Goal: Information Seeking & Learning: Learn about a topic

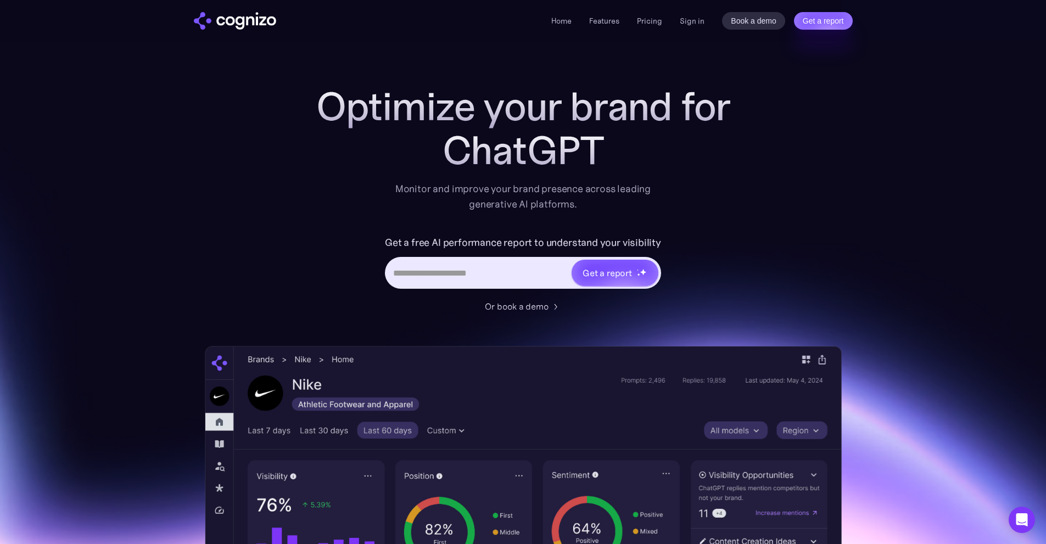
click at [680, 18] on div "Home Features Pricing Book a demo Get a report Sign in Book a demo Get a report" at bounding box center [701, 21] width 301 height 18
click at [676, 19] on div "Home Features Pricing Book a demo Get a report Sign in Book a demo Get a report" at bounding box center [701, 21] width 301 height 18
click at [679, 21] on div "Home Features Pricing Book a demo Get a report Sign in Book a demo Get a report" at bounding box center [701, 21] width 301 height 18
click at [692, 19] on link "Sign in" at bounding box center [692, 20] width 25 height 13
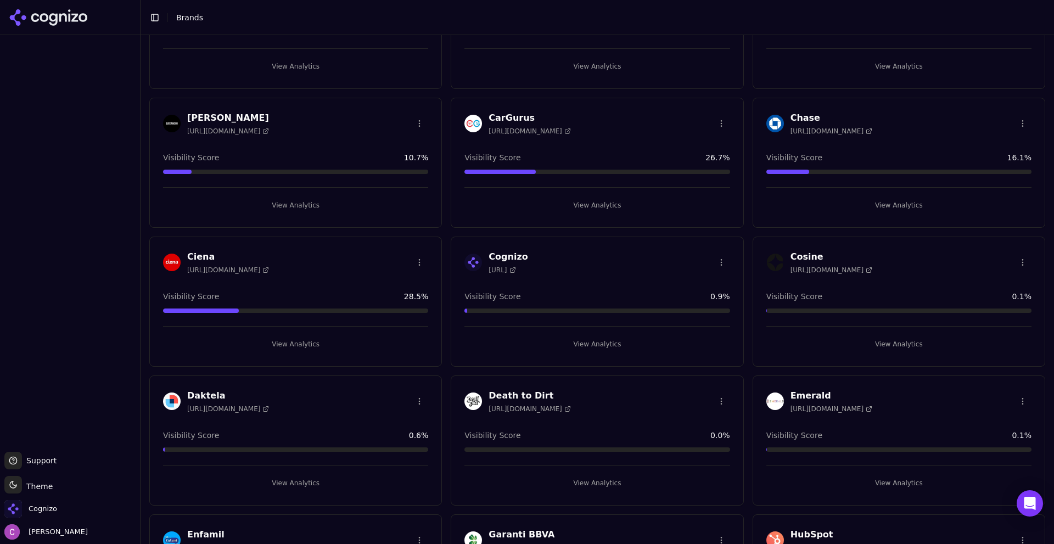
scroll to position [604, 0]
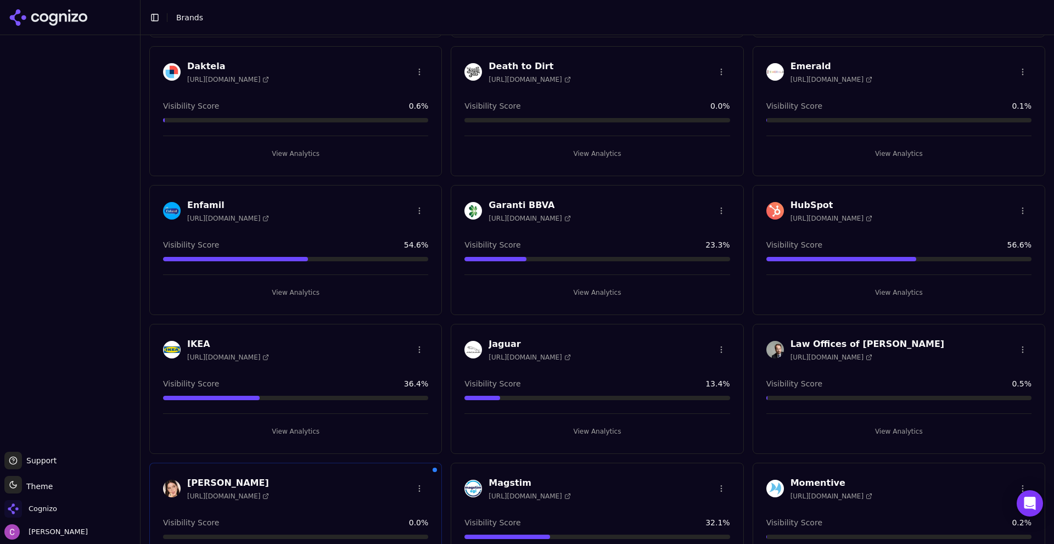
click at [845, 292] on button "View Analytics" at bounding box center [898, 293] width 265 height 18
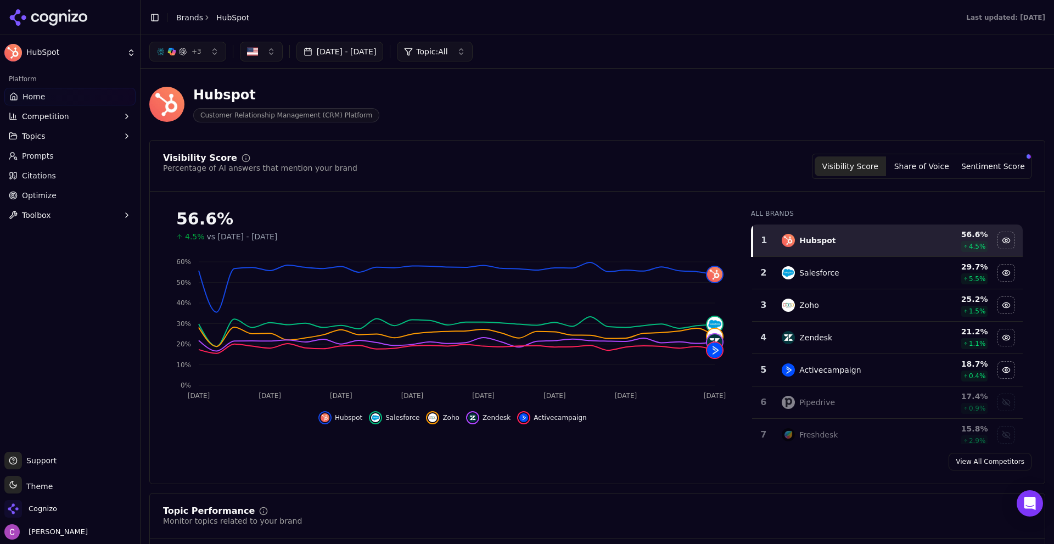
drag, startPoint x: 576, startPoint y: 171, endPoint x: 567, endPoint y: 171, distance: 8.8
click at [570, 171] on div "Visibility Score Percentage of AI answers that mention your brand Visibility Sc…" at bounding box center [597, 166] width 869 height 25
click at [461, 164] on div "Visibility Score Percentage of AI answers that mention your brand Visibility Sc…" at bounding box center [597, 166] width 869 height 25
click at [992, 171] on button "Sentiment Score" at bounding box center [992, 166] width 71 height 20
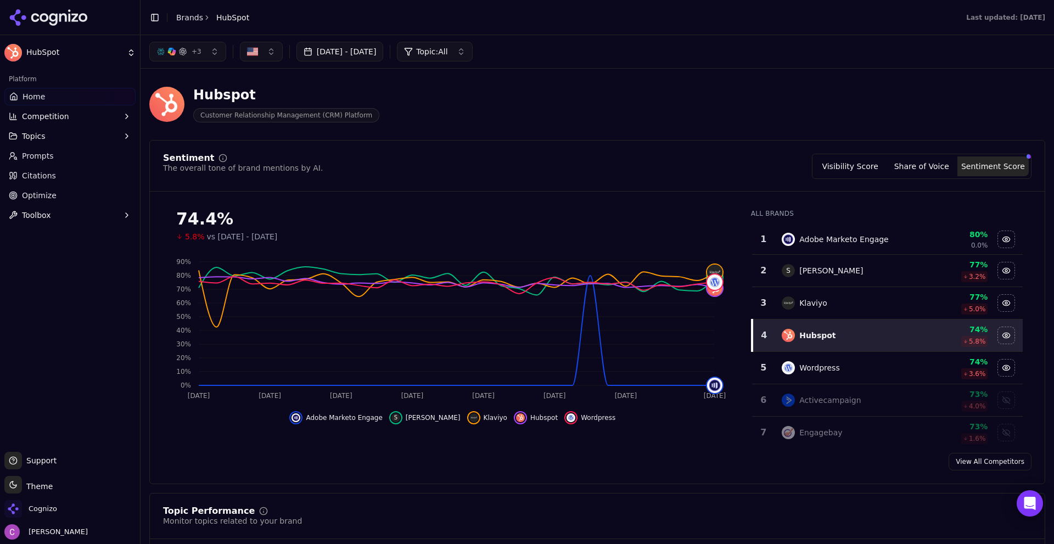
click at [858, 166] on button "Visibility Score" at bounding box center [850, 166] width 71 height 20
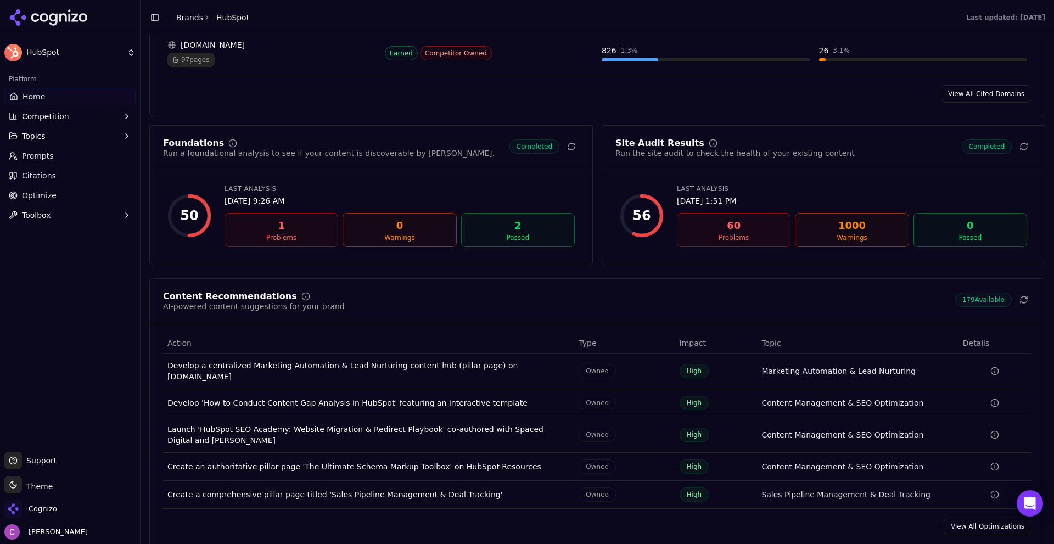
scroll to position [1373, 0]
click at [64, 148] on link "Prompts" at bounding box center [69, 156] width 131 height 18
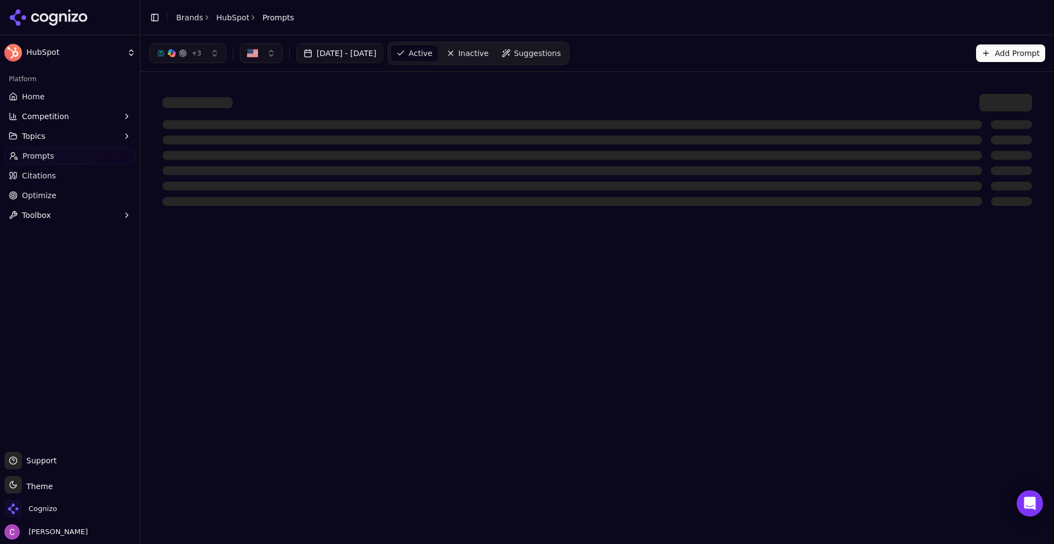
click at [366, 71] on div "+ 3 Aug 16, 2025 - Sep 15, 2025 Active Inactive Suggestions Add Prompt" at bounding box center [598, 53] width 914 height 36
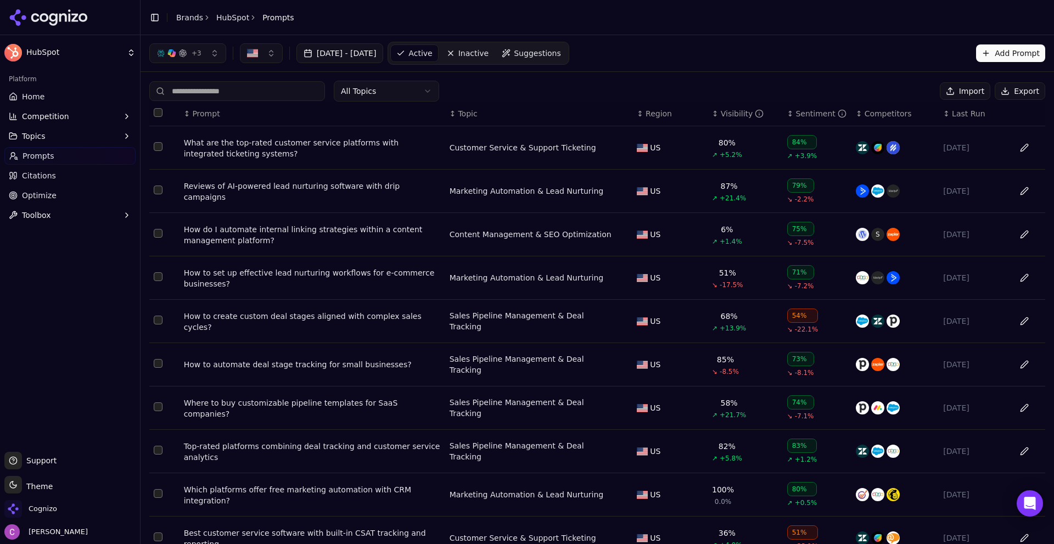
click at [561, 54] on span "Suggestions" at bounding box center [537, 53] width 47 height 11
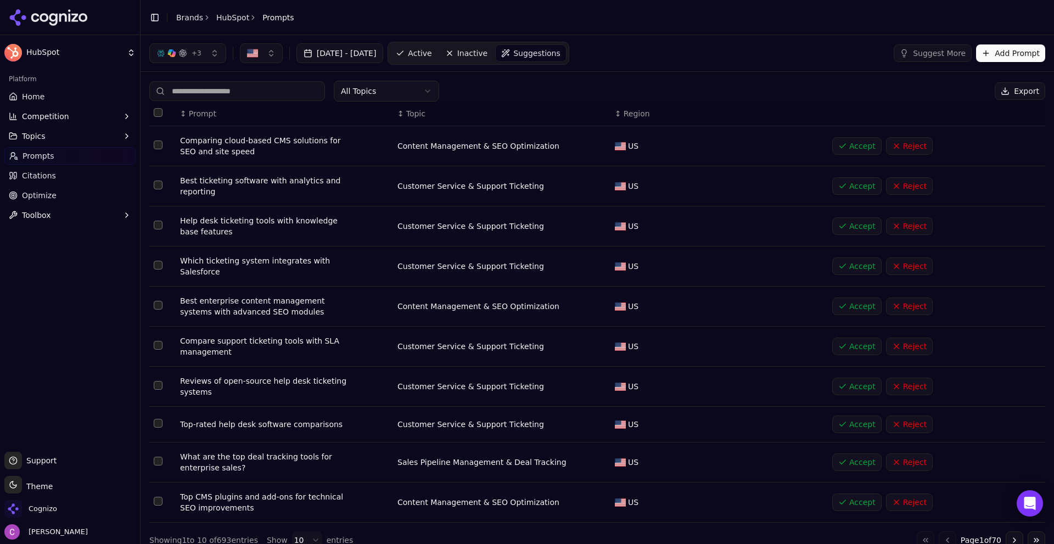
click at [1004, 50] on button "Add Prompt" at bounding box center [1010, 53] width 69 height 18
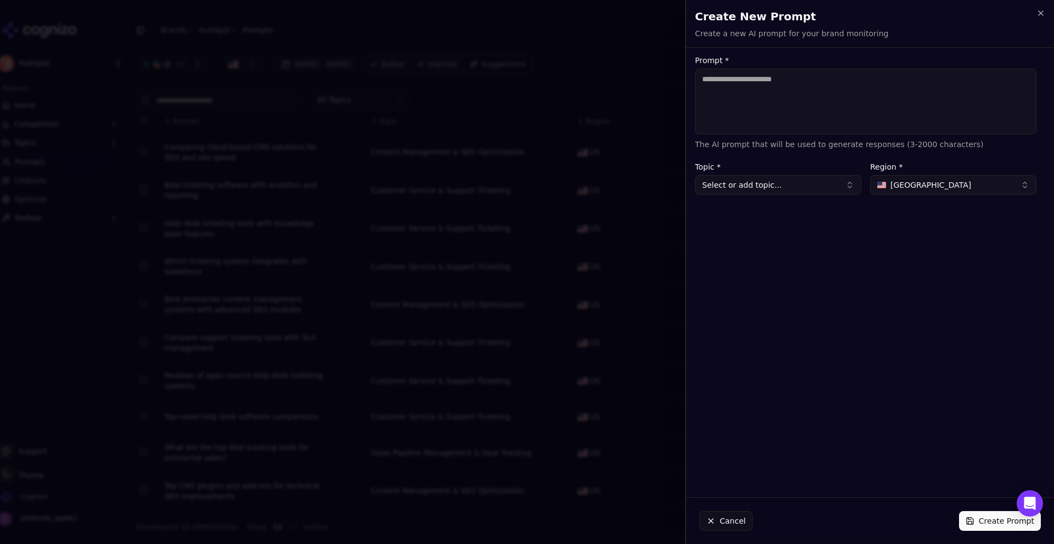
click at [901, 118] on textarea "Prompt *" at bounding box center [865, 102] width 341 height 66
click at [734, 529] on button "Cancel" at bounding box center [725, 521] width 53 height 20
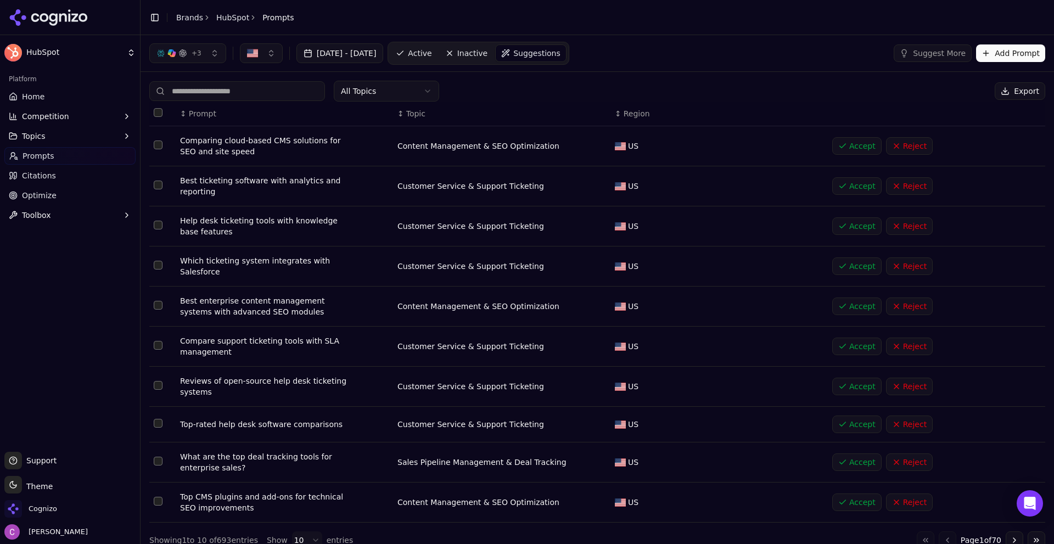
click at [437, 49] on link "Active" at bounding box center [413, 53] width 47 height 18
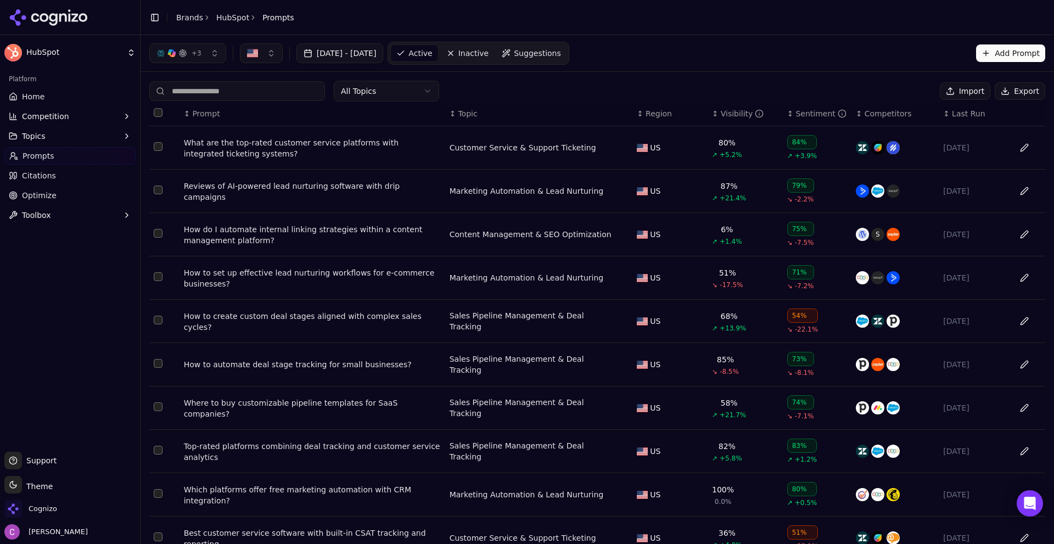
click at [333, 150] on div "What are the top-rated customer service platforms with integrated ticketing sys…" at bounding box center [312, 148] width 257 height 22
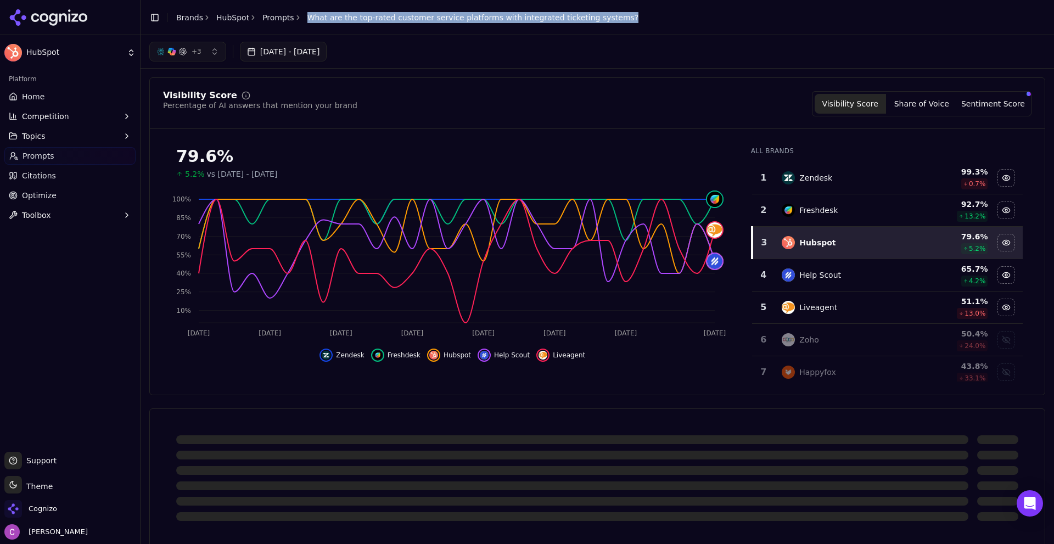
drag, startPoint x: 298, startPoint y: 15, endPoint x: 588, endPoint y: 26, distance: 290.6
click at [588, 26] on header "Toggle Sidebar Brands HubSpot Prompts What are the top-rated customer service p…" at bounding box center [598, 17] width 914 height 35
click at [628, 31] on header "Toggle Sidebar Brands HubSpot Prompts What are the top-rated customer service p…" at bounding box center [598, 17] width 914 height 35
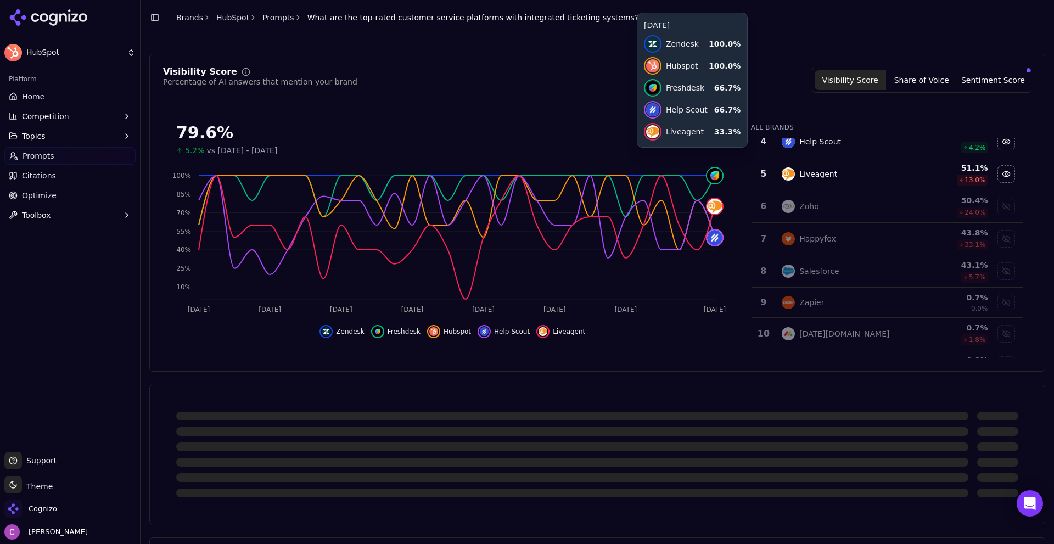
scroll to position [275, 0]
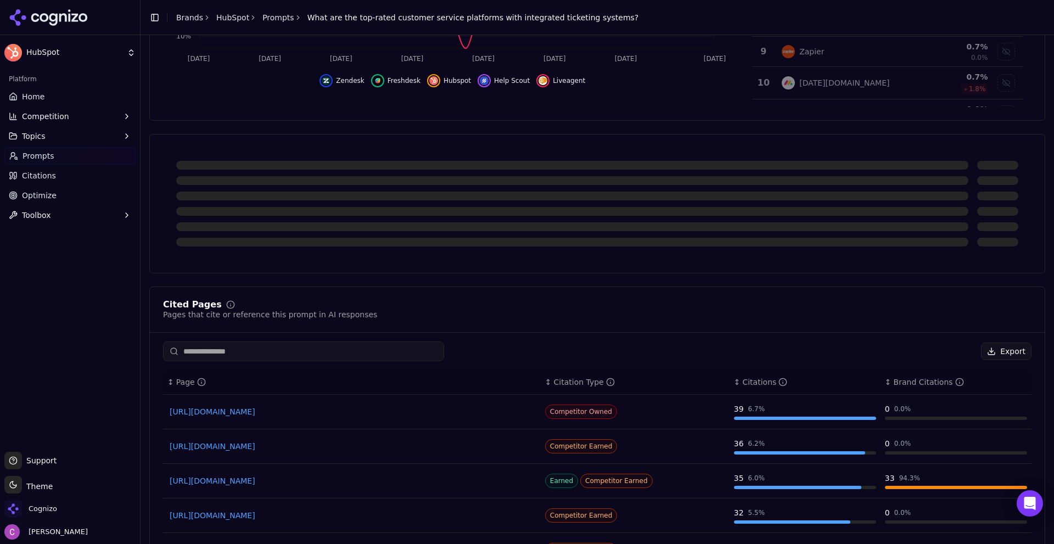
drag, startPoint x: 300, startPoint y: 145, endPoint x: 317, endPoint y: 234, distance: 90.6
click at [317, 234] on div at bounding box center [597, 203] width 896 height 139
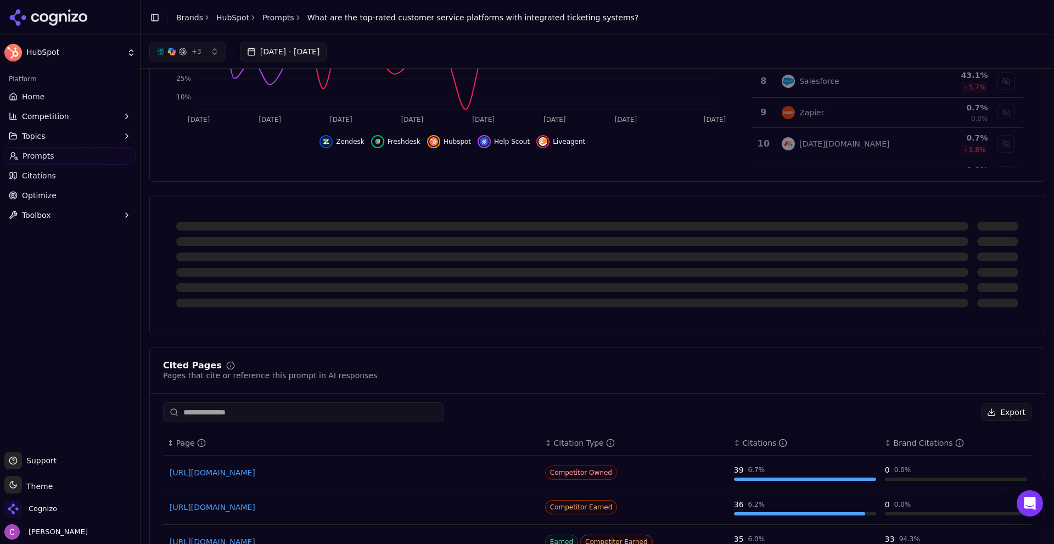
scroll to position [165, 0]
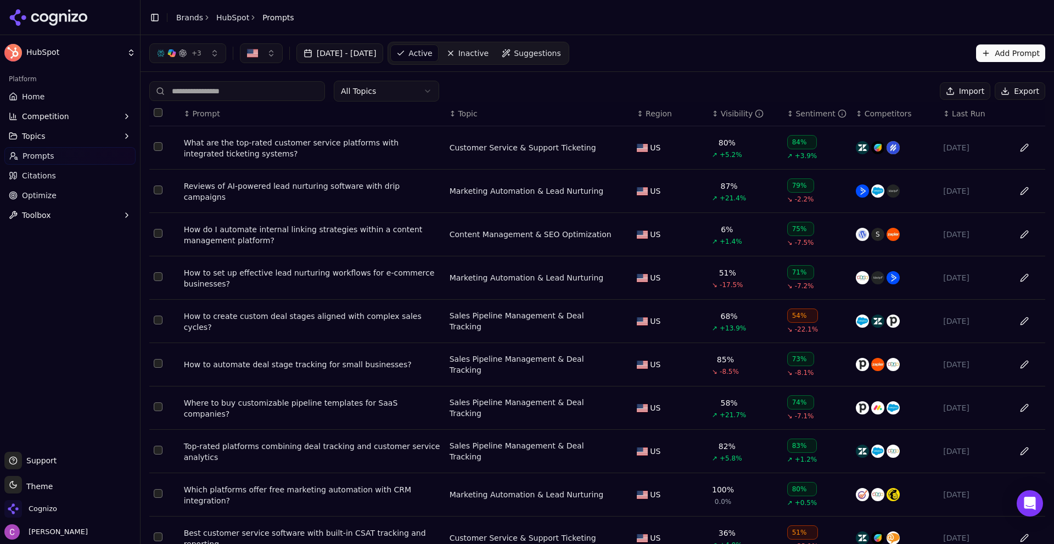
click at [214, 151] on div "What are the top-rated customer service platforms with integrated ticketing sys…" at bounding box center [312, 148] width 257 height 22
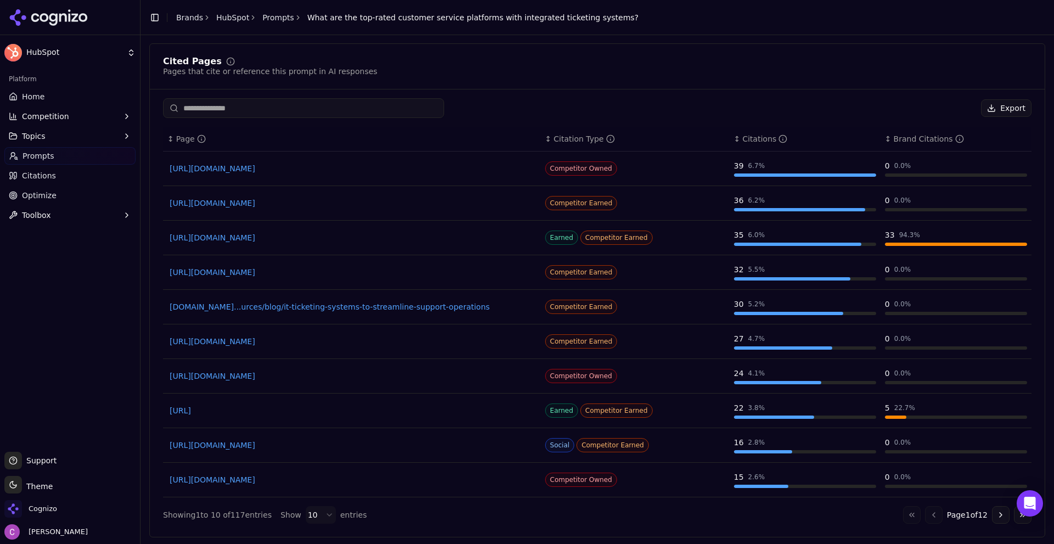
scroll to position [520, 0]
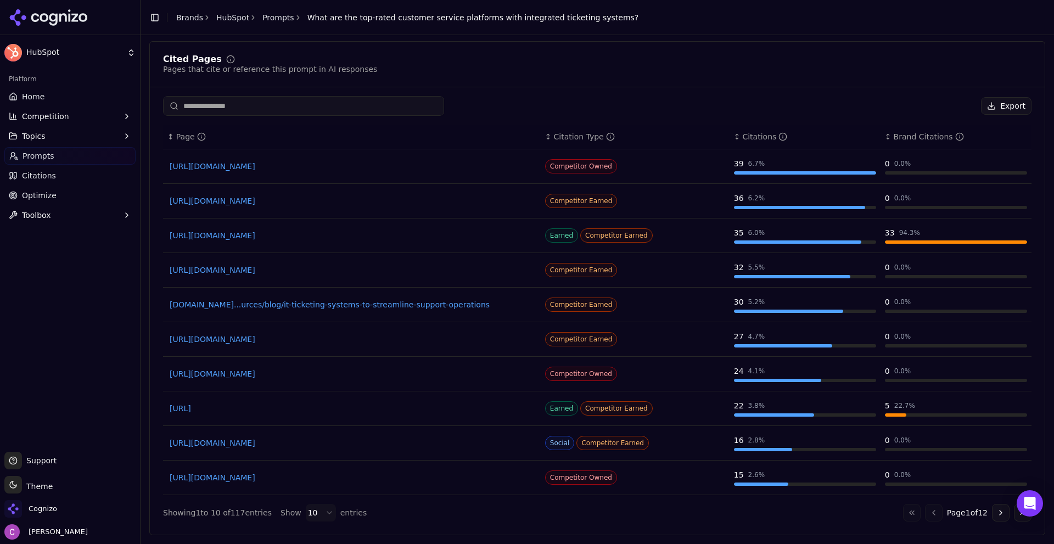
click at [276, 17] on link "Prompts" at bounding box center [278, 17] width 32 height 11
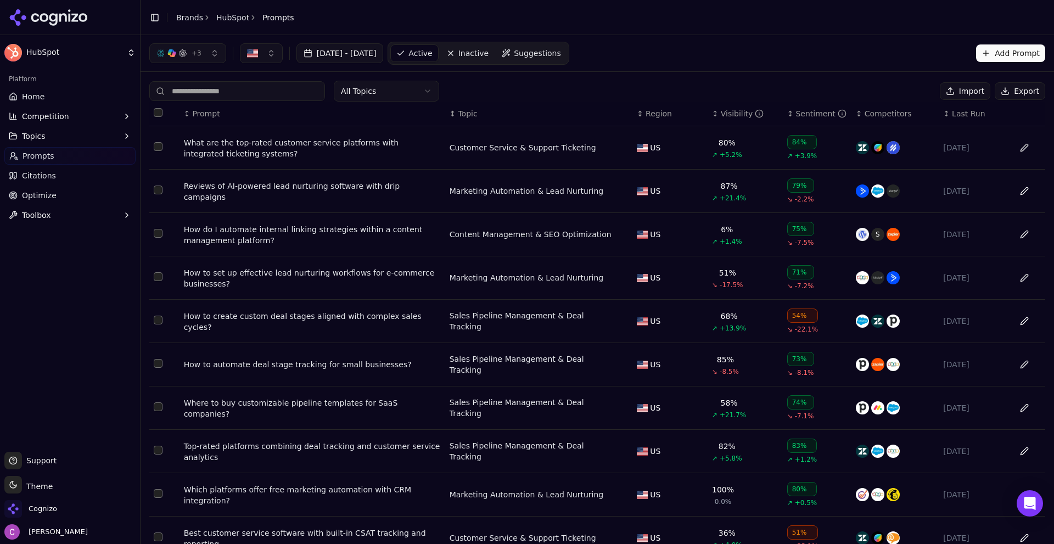
click at [276, 148] on div "What are the top-rated customer service platforms with integrated ticketing sys…" at bounding box center [312, 148] width 257 height 22
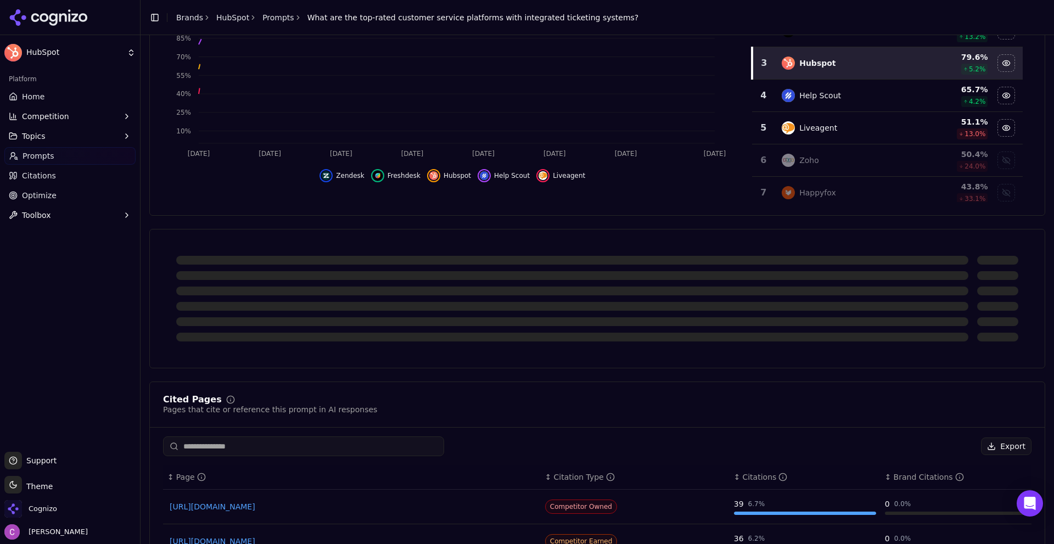
scroll to position [233, 0]
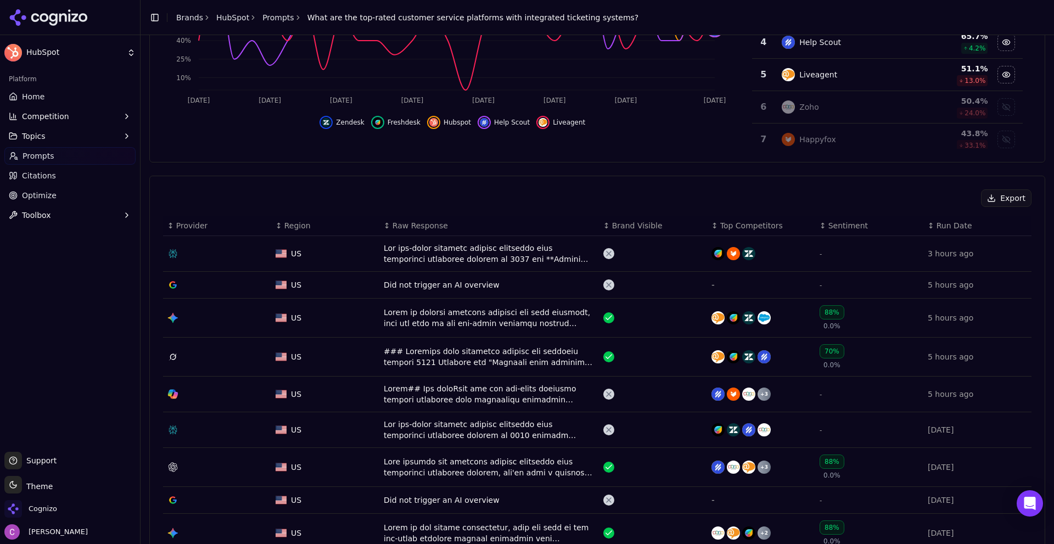
drag, startPoint x: 443, startPoint y: 253, endPoint x: 435, endPoint y: 253, distance: 7.2
click at [442, 253] on div "Data table" at bounding box center [489, 254] width 211 height 22
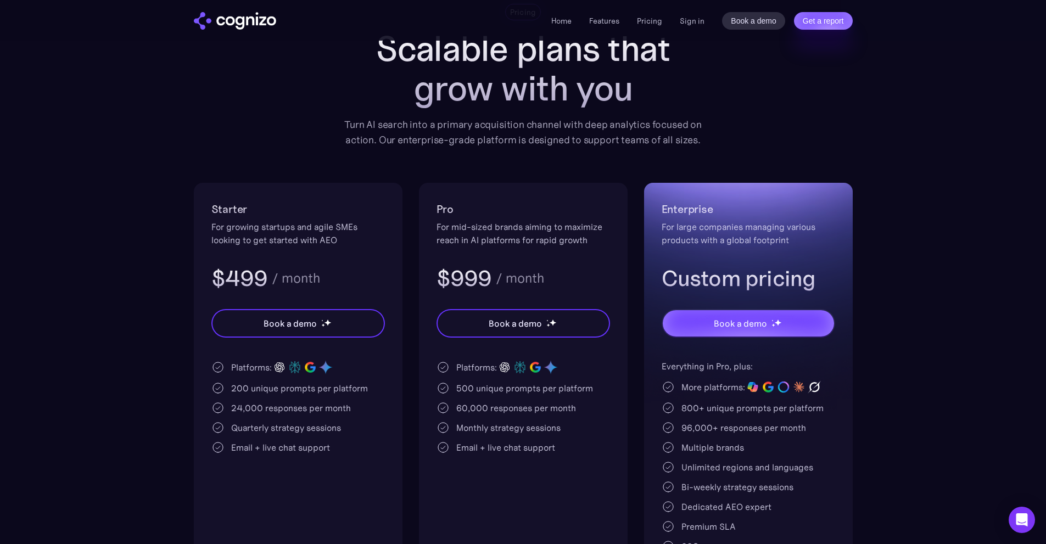
scroll to position [110, 0]
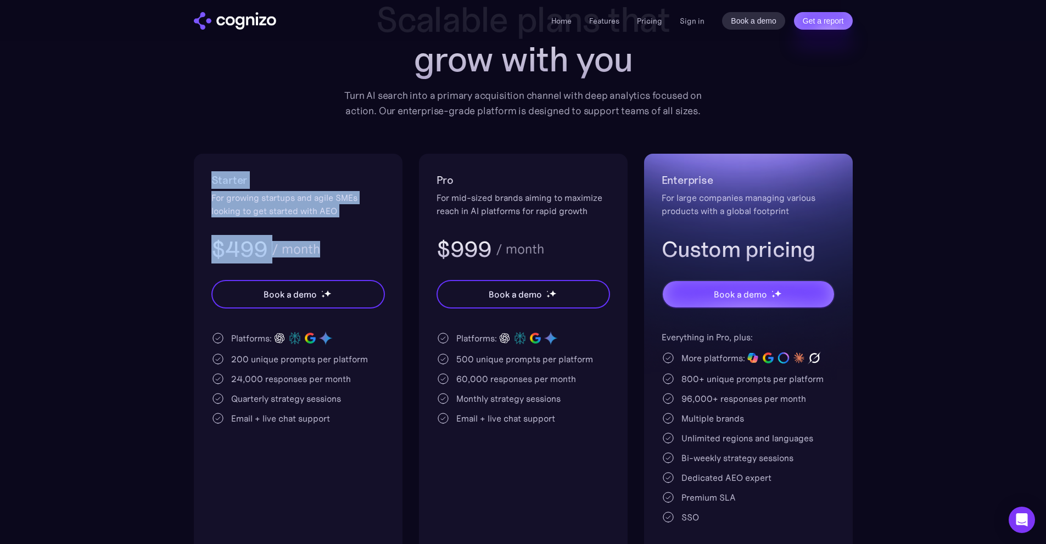
drag, startPoint x: 333, startPoint y: 248, endPoint x: 201, endPoint y: 177, distance: 148.8
click at [202, 183] on div "Starter For growing startups and agile SMEs looking to get started with AEO $49…" at bounding box center [298, 355] width 209 height 403
click at [266, 179] on h2 "Starter" at bounding box center [297, 180] width 173 height 18
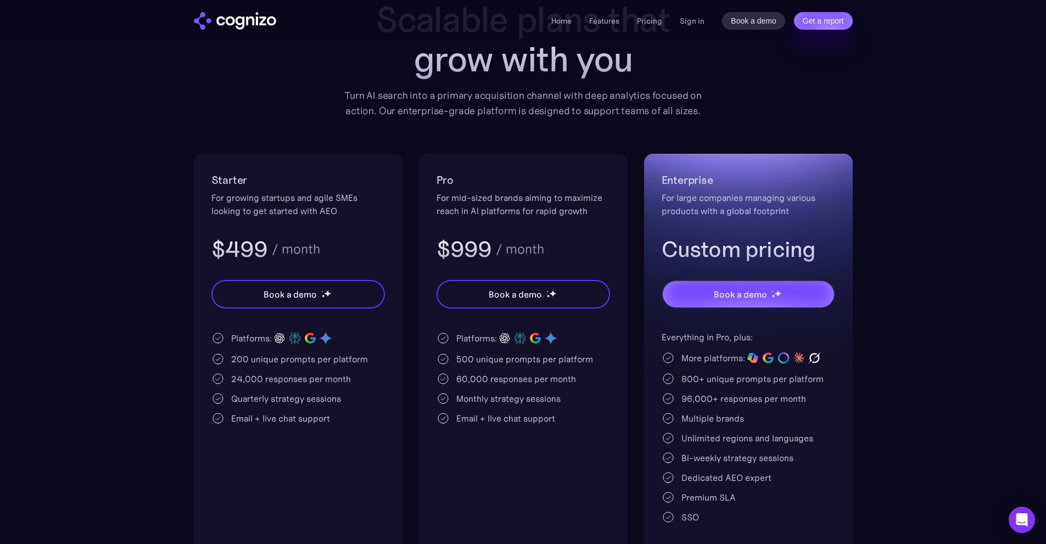
click at [275, 201] on div "For growing startups and agile SMEs looking to get started with AEO" at bounding box center [297, 204] width 173 height 26
click at [276, 199] on div "For growing startups and agile SMEs looking to get started with AEO" at bounding box center [297, 204] width 173 height 26
click at [288, 220] on div "Starter For growing startups and agile SMEs looking to get started with AEO $49…" at bounding box center [297, 217] width 173 height 92
click at [240, 356] on div "200 unique prompts per platform" at bounding box center [299, 358] width 137 height 13
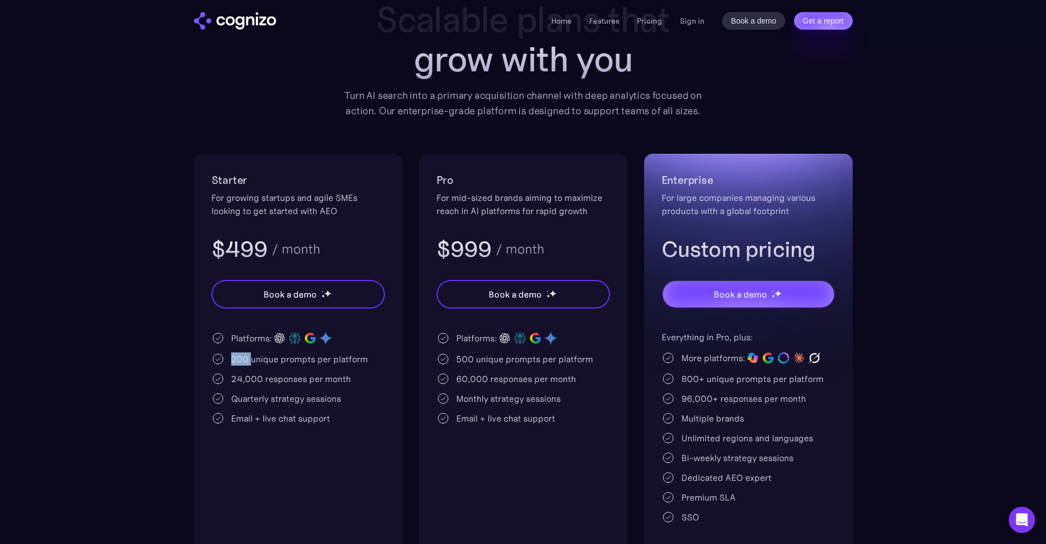
click at [240, 356] on div "200 unique prompts per platform" at bounding box center [299, 358] width 137 height 13
click at [304, 402] on div "Quarterly strategy sessions" at bounding box center [286, 398] width 110 height 13
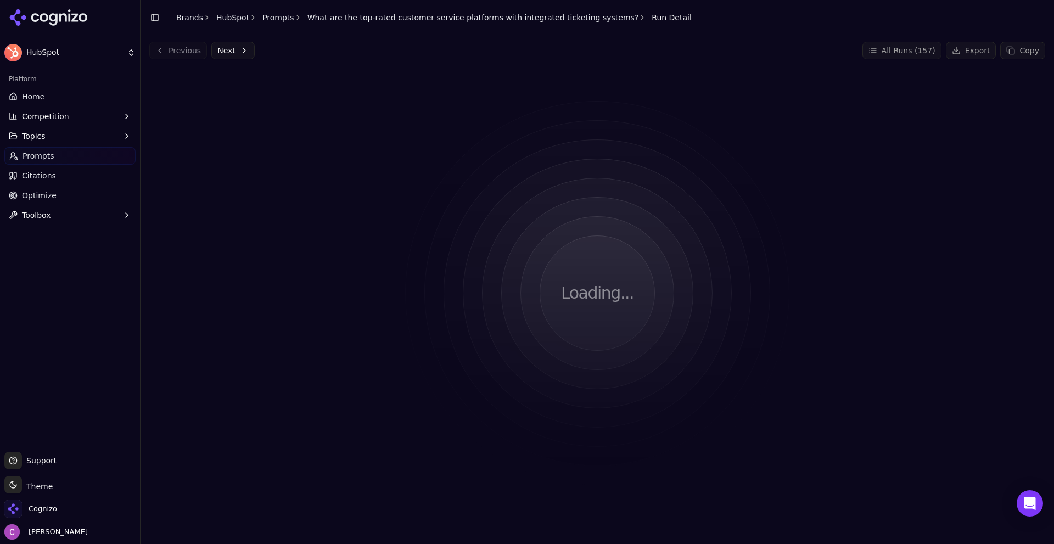
click at [310, 96] on div "Loading..." at bounding box center [597, 293] width 896 height 436
click at [276, 19] on link "Prompts" at bounding box center [278, 17] width 32 height 11
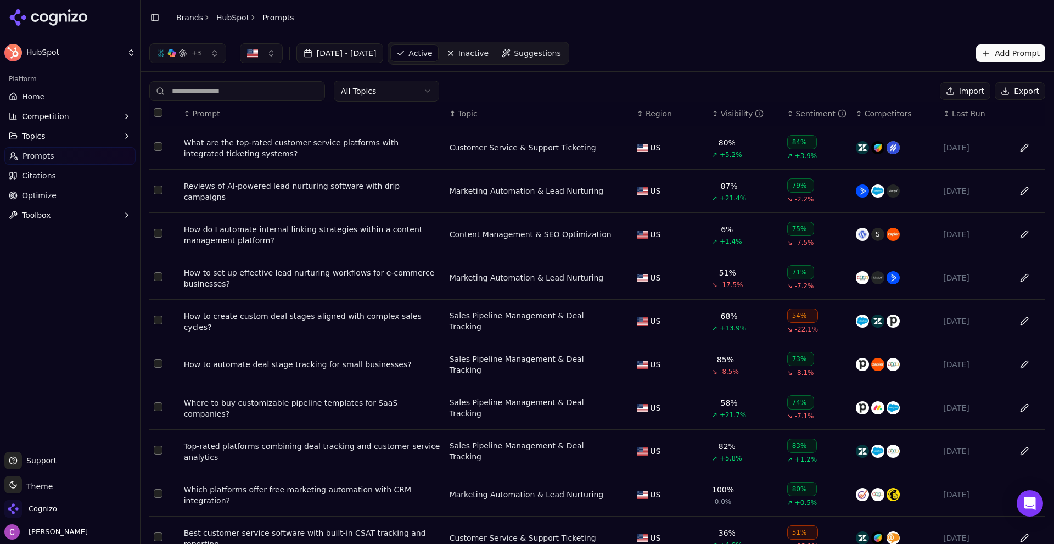
click at [304, 156] on div "What are the top-rated customer service platforms with integrated ticketing sys…" at bounding box center [312, 148] width 257 height 22
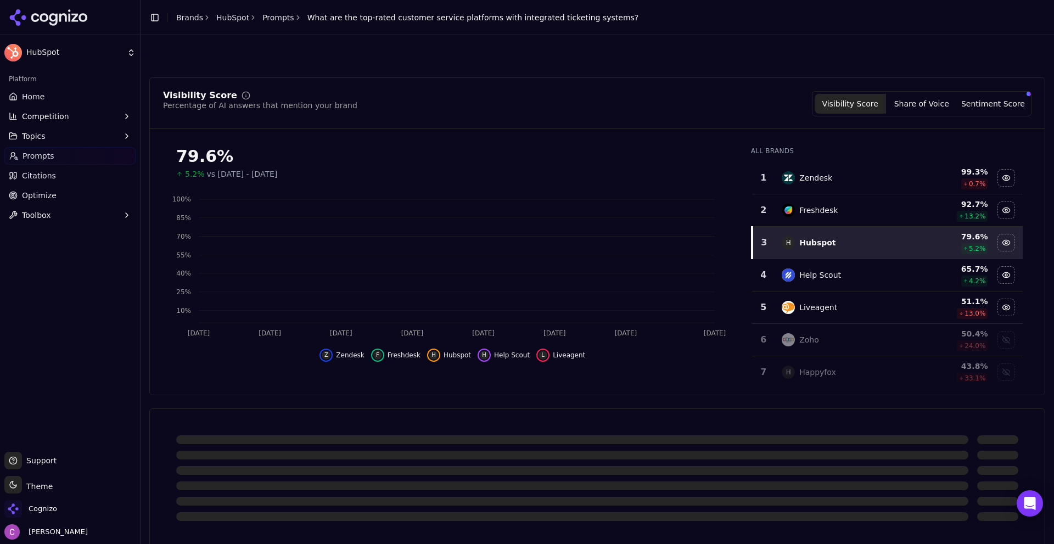
scroll to position [163, 0]
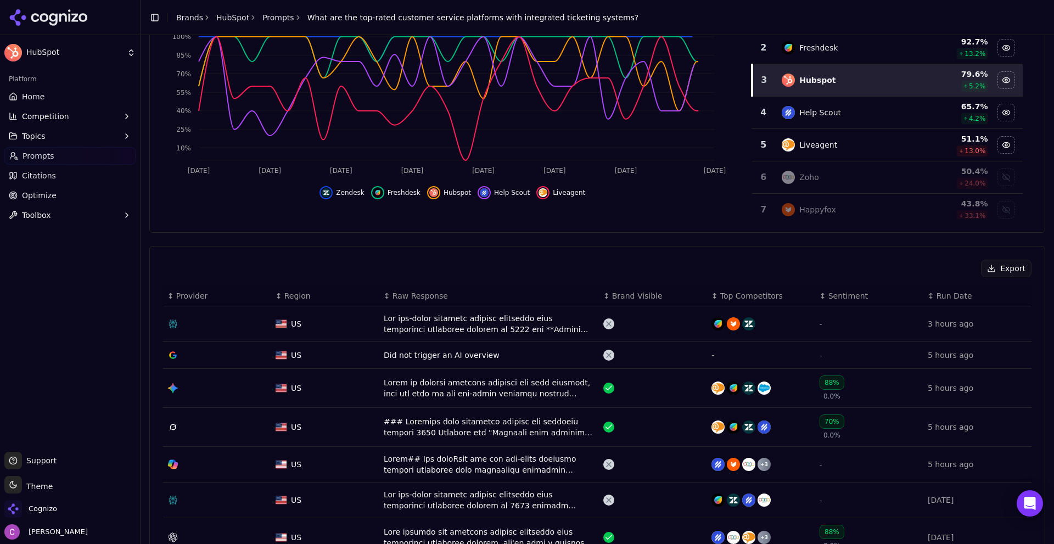
click at [397, 321] on div "Data table" at bounding box center [489, 324] width 211 height 22
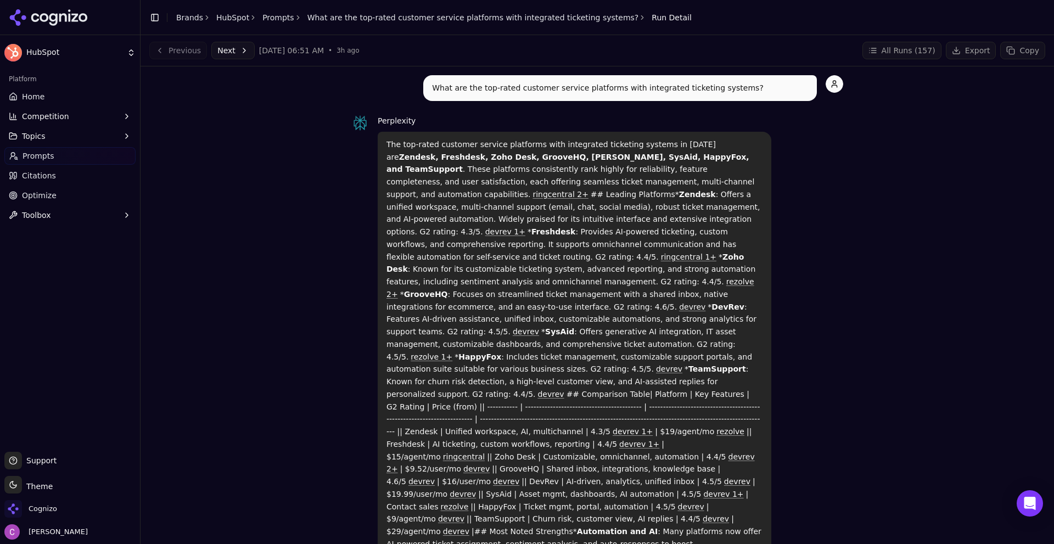
click at [384, 137] on div "The top-rated customer service platforms with integrated ticketing systems in […" at bounding box center [575, 382] width 394 height 500
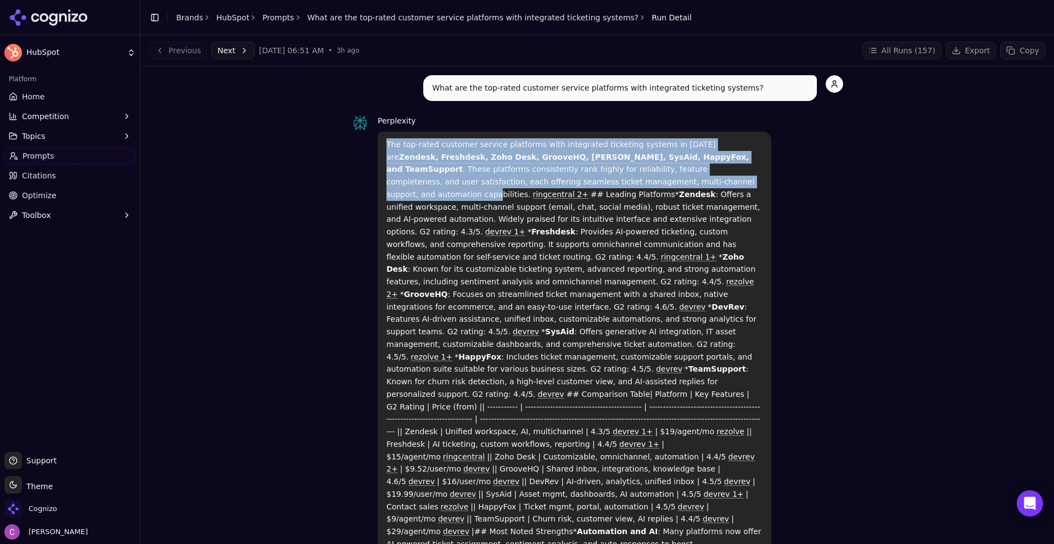
drag, startPoint x: 378, startPoint y: 144, endPoint x: 535, endPoint y: 187, distance: 162.1
click at [535, 187] on div "The top-rated customer service platforms with integrated ticketing systems in 2…" at bounding box center [575, 382] width 394 height 500
click at [533, 187] on p "The top-rated customer service platforms with integrated ticketing systems in 2…" at bounding box center [575, 381] width 376 height 487
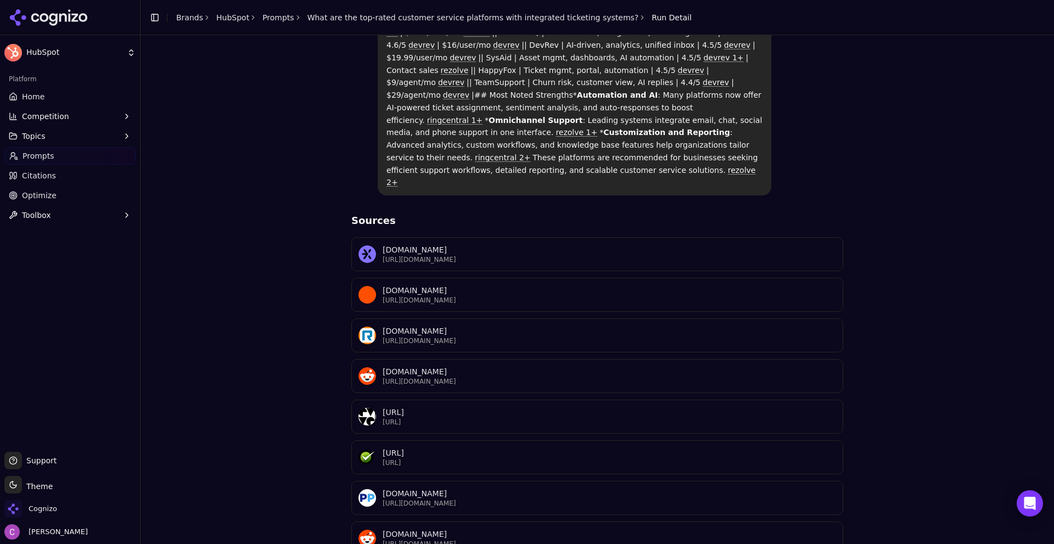
scroll to position [439, 0]
click at [53, 117] on span "Competition" at bounding box center [45, 116] width 47 height 11
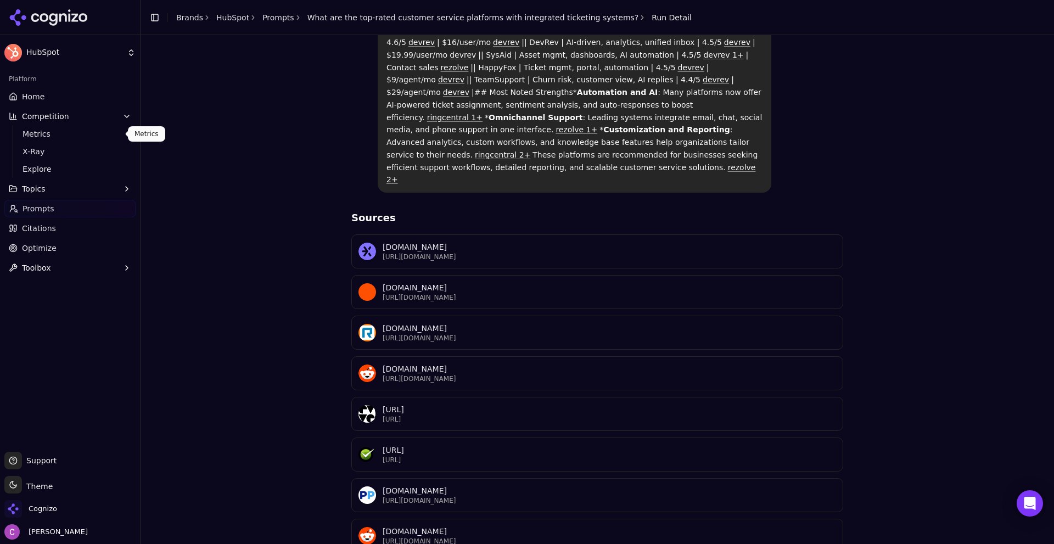
click at [54, 138] on span "Metrics" at bounding box center [71, 133] width 96 height 11
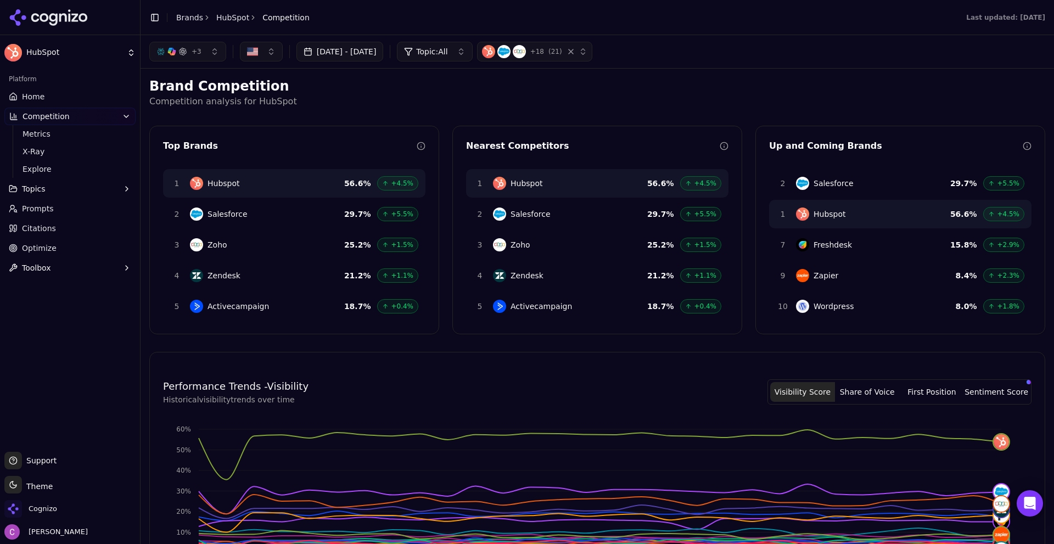
drag, startPoint x: 174, startPoint y: 80, endPoint x: 166, endPoint y: 90, distance: 12.9
click at [170, 85] on h2 "Brand Competition" at bounding box center [597, 86] width 896 height 18
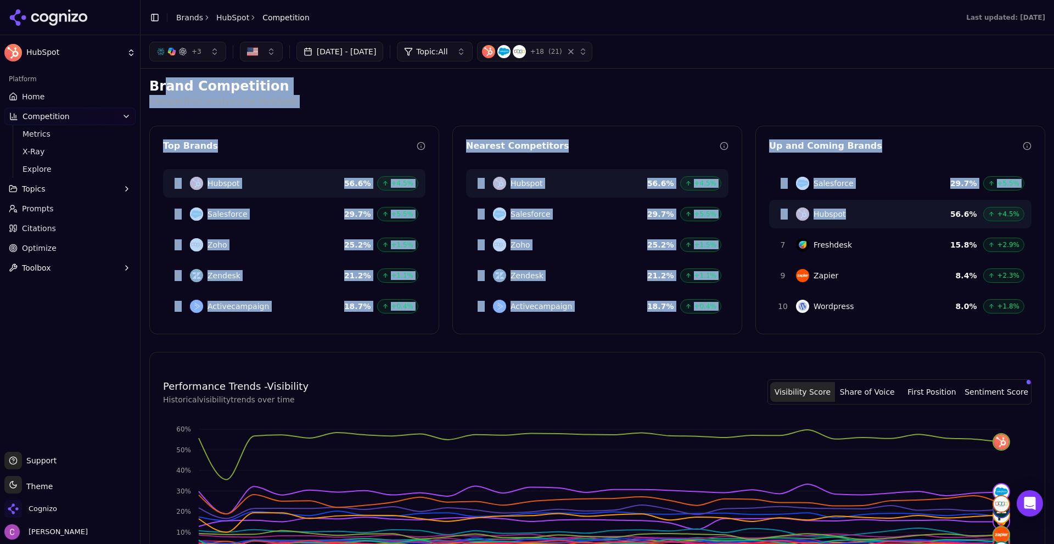
drag, startPoint x: 162, startPoint y: 92, endPoint x: 893, endPoint y: 201, distance: 739.5
click at [893, 202] on div "Brand Competition Competition analysis for HubSpot Top Brands 1 Hubspot 56.6 % …" at bounding box center [597, 458] width 896 height 763
click at [792, 105] on p "Competition analysis for HubSpot" at bounding box center [597, 101] width 896 height 13
click at [724, 105] on p "Competition analysis for HubSpot" at bounding box center [597, 101] width 896 height 13
click at [399, 139] on div "Top Brands" at bounding box center [290, 145] width 254 height 13
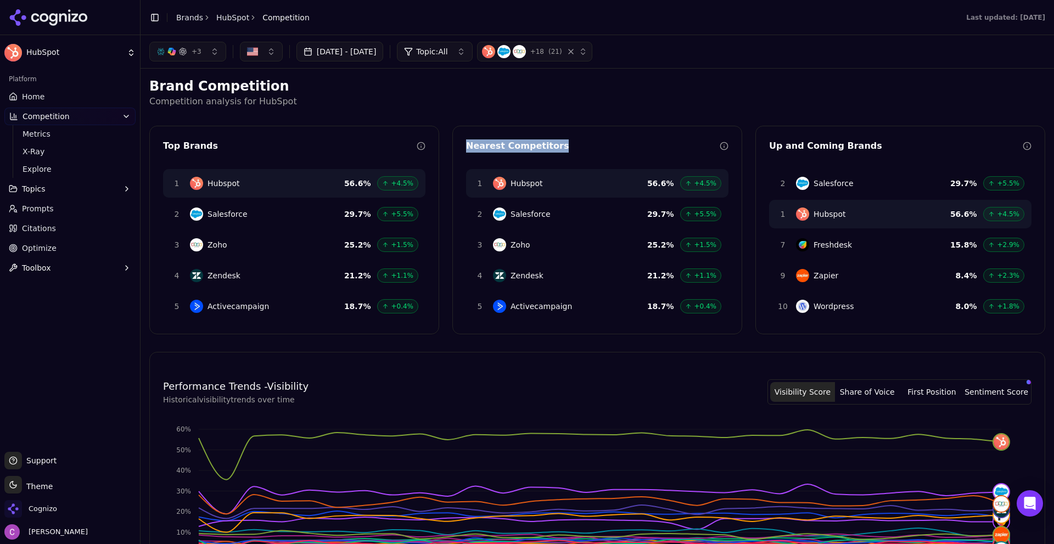
drag, startPoint x: 461, startPoint y: 143, endPoint x: 579, endPoint y: 149, distance: 118.7
click at [579, 149] on div "Nearest Competitors" at bounding box center [597, 147] width 289 height 16
drag, startPoint x: 579, startPoint y: 149, endPoint x: 607, endPoint y: 148, distance: 28.0
click at [579, 148] on div "Nearest Competitors" at bounding box center [593, 145] width 254 height 13
drag, startPoint x: 754, startPoint y: 135, endPoint x: 840, endPoint y: 152, distance: 87.4
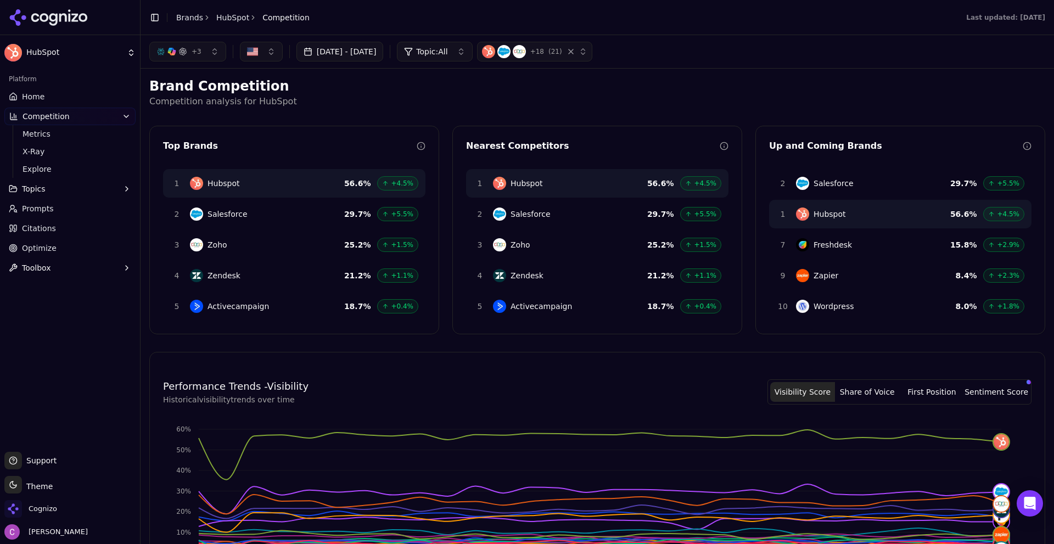
click at [795, 140] on div "Up and Coming Brands 2 Salesforce 29.7 % +5.5% 1 Hubspot 56.6 % +4.5% 7 Freshde…" at bounding box center [900, 230] width 290 height 209
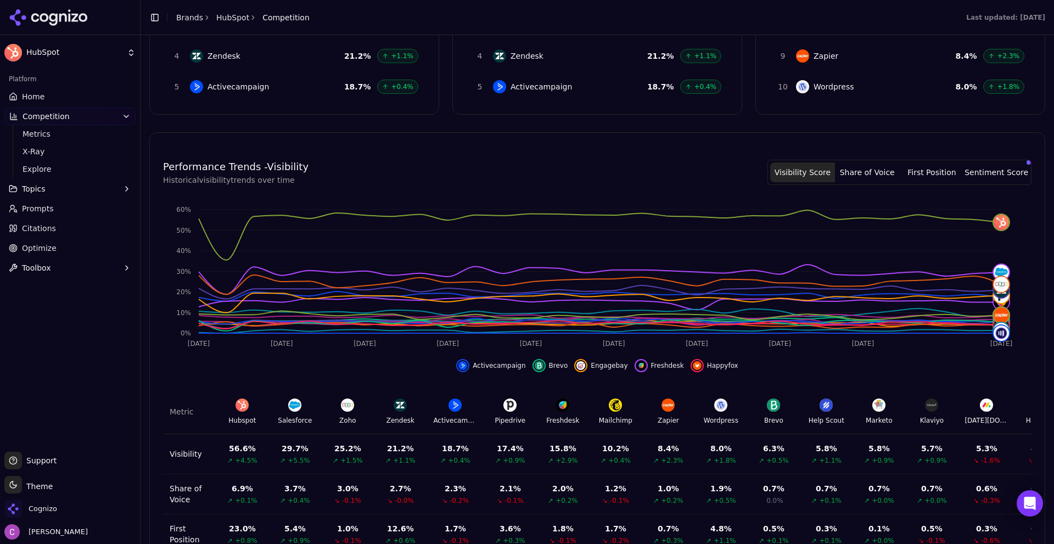
scroll to position [313, 0]
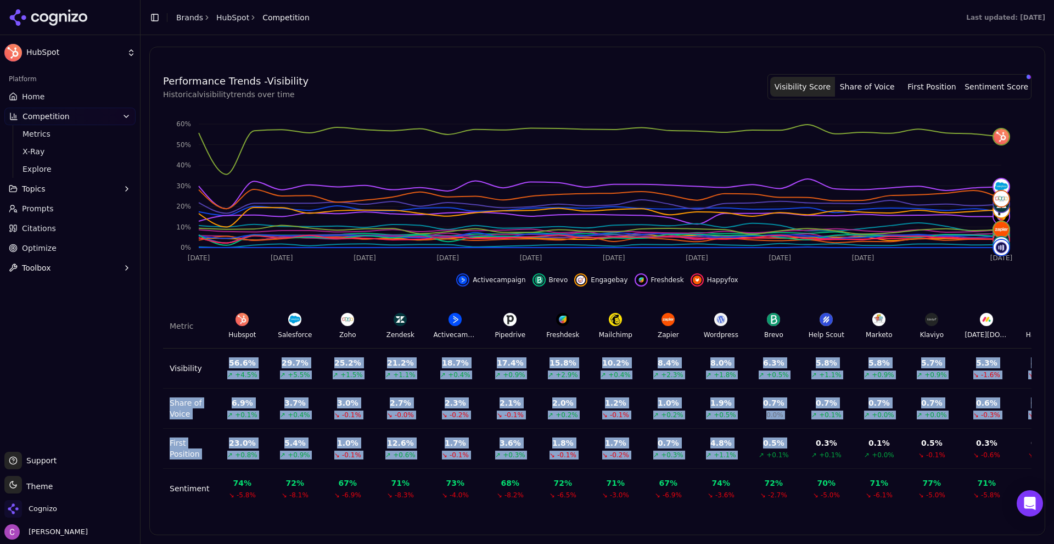
drag, startPoint x: 198, startPoint y: 349, endPoint x: 740, endPoint y: 443, distance: 549.4
click at [746, 447] on tbody "Visibility 56.6 % ↗ +4.5% 29.7 % ↗ +5.5% 25.2 % ↗ +1.5% 21.2 % ↗ +1.1% 18.7 % ↗…" at bounding box center [751, 429] width 1177 height 160
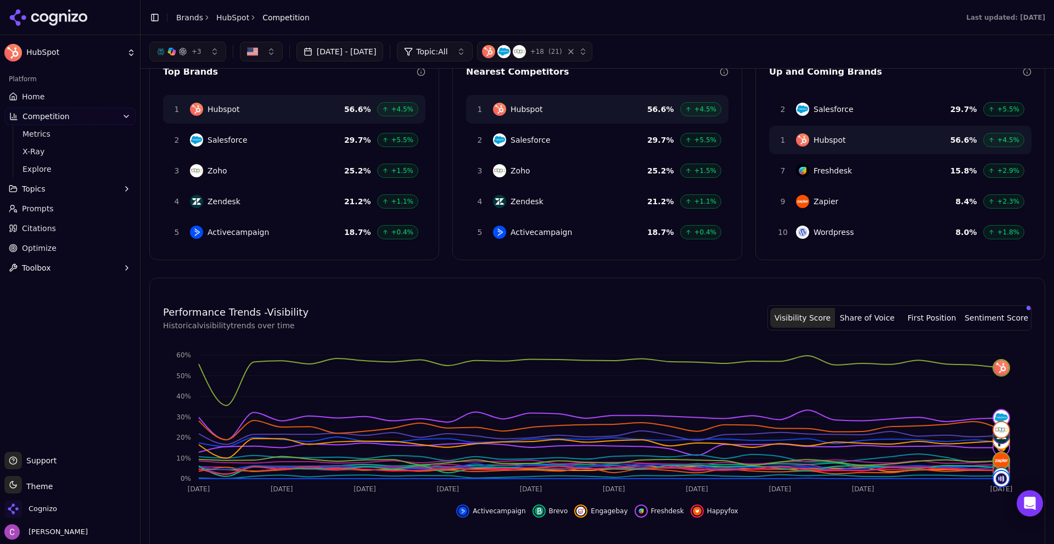
scroll to position [0, 0]
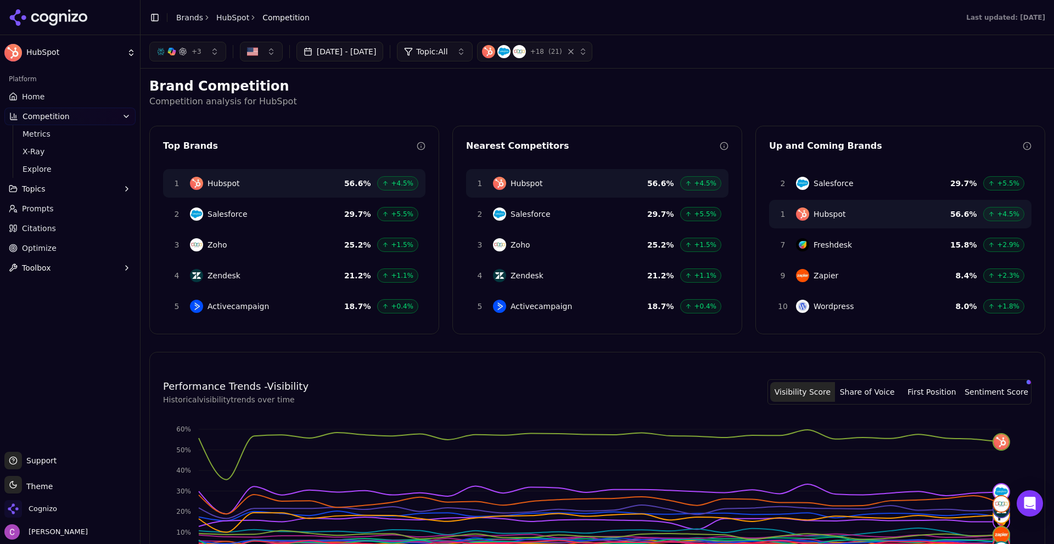
click at [43, 203] on link "Prompts" at bounding box center [69, 209] width 131 height 18
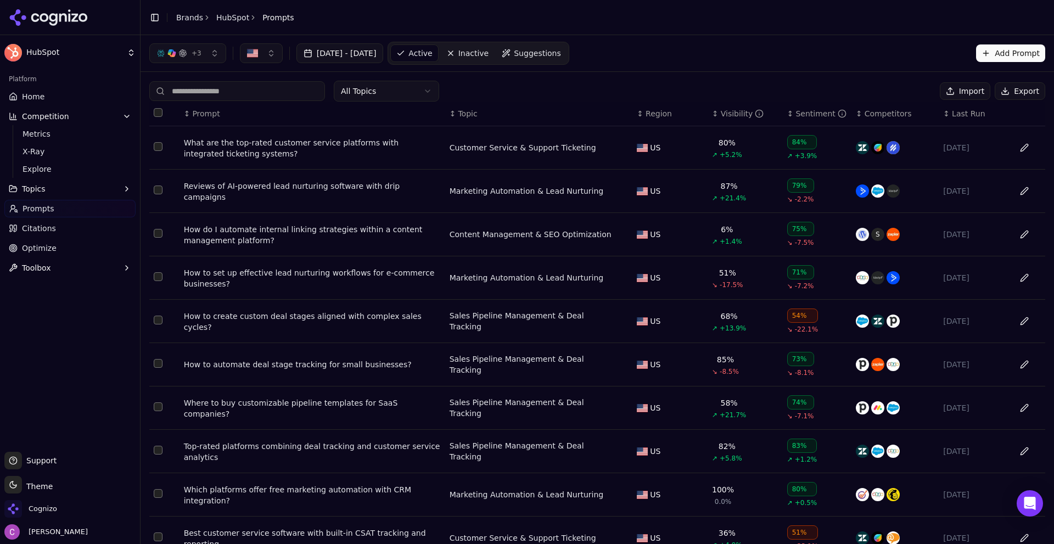
click at [255, 154] on div "What are the top-rated customer service platforms with integrated ticketing sys…" at bounding box center [312, 148] width 257 height 22
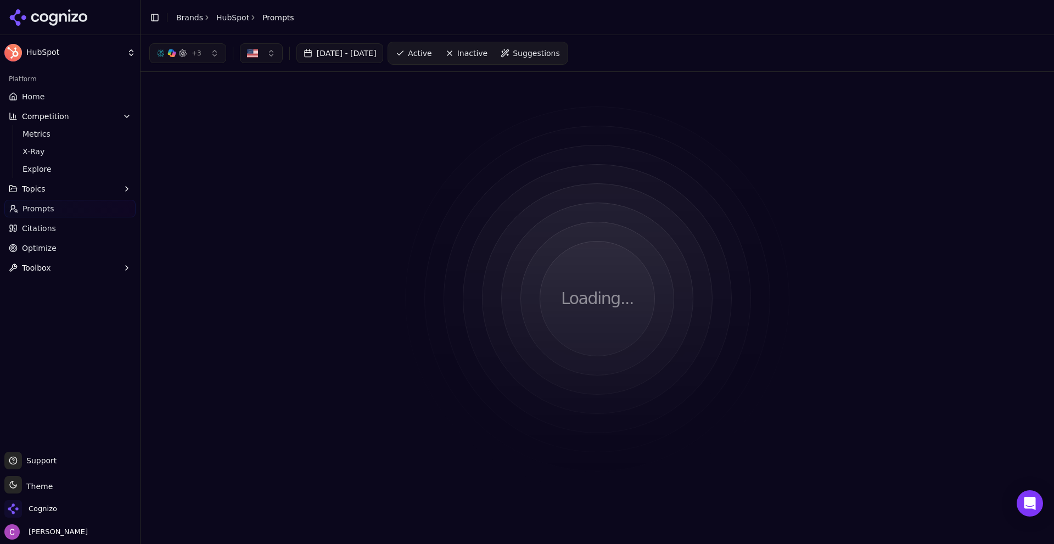
click at [648, 102] on div "Loading..." at bounding box center [597, 299] width 896 height 436
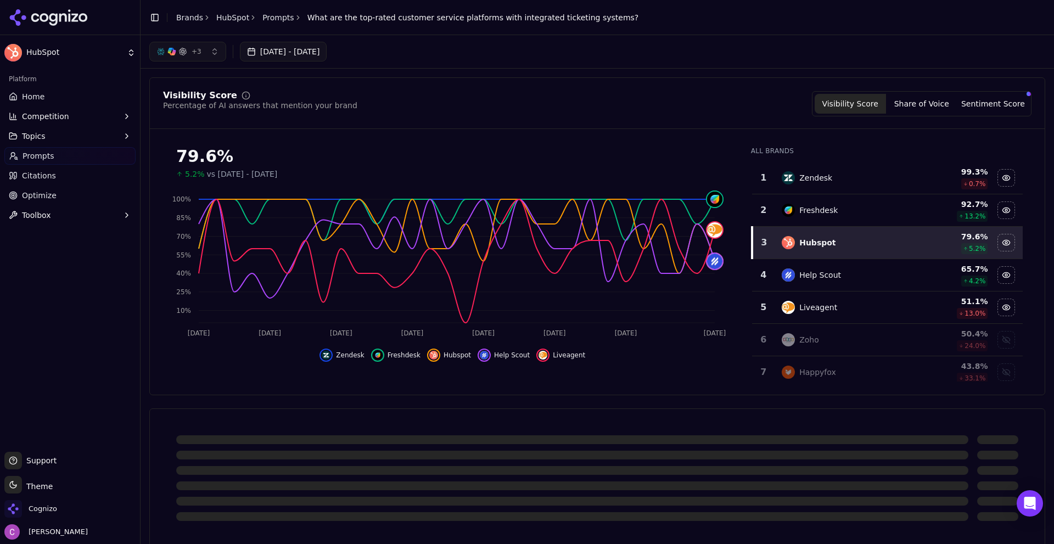
click at [127, 361] on div "Platform Home Competition Topics Prompts Citations Optimize Toolbox" at bounding box center [70, 257] width 140 height 382
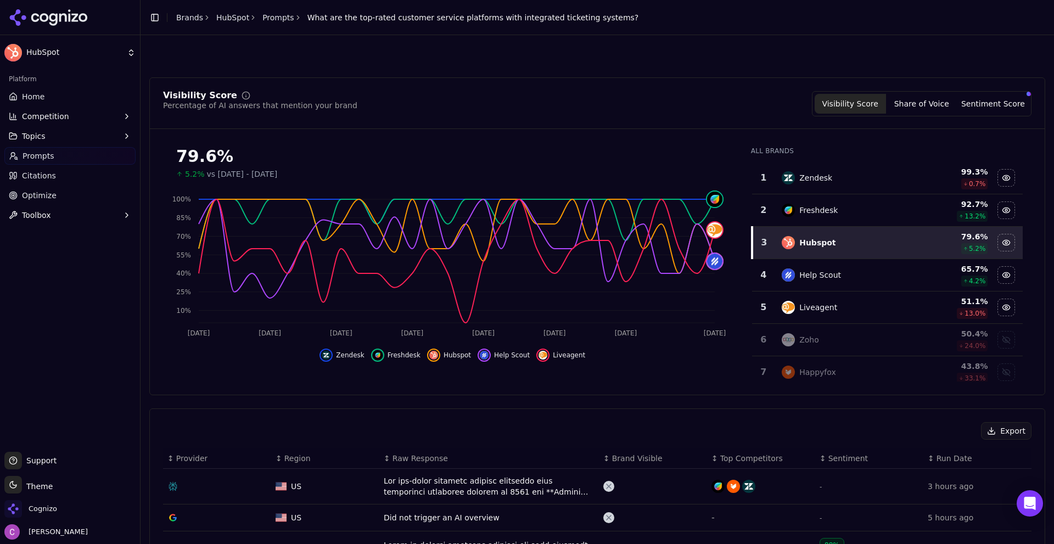
scroll to position [329, 0]
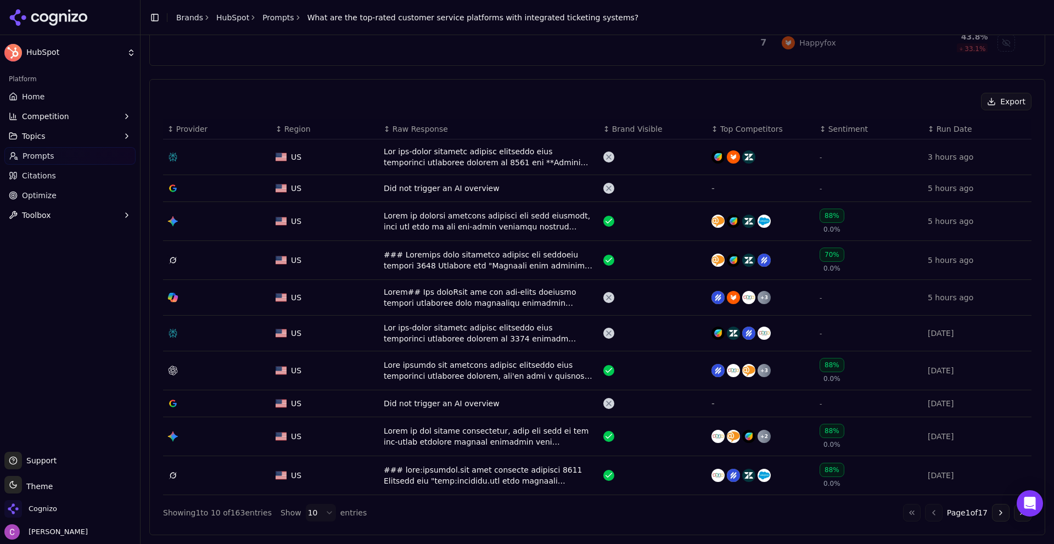
click at [48, 191] on span "Optimize" at bounding box center [39, 195] width 35 height 11
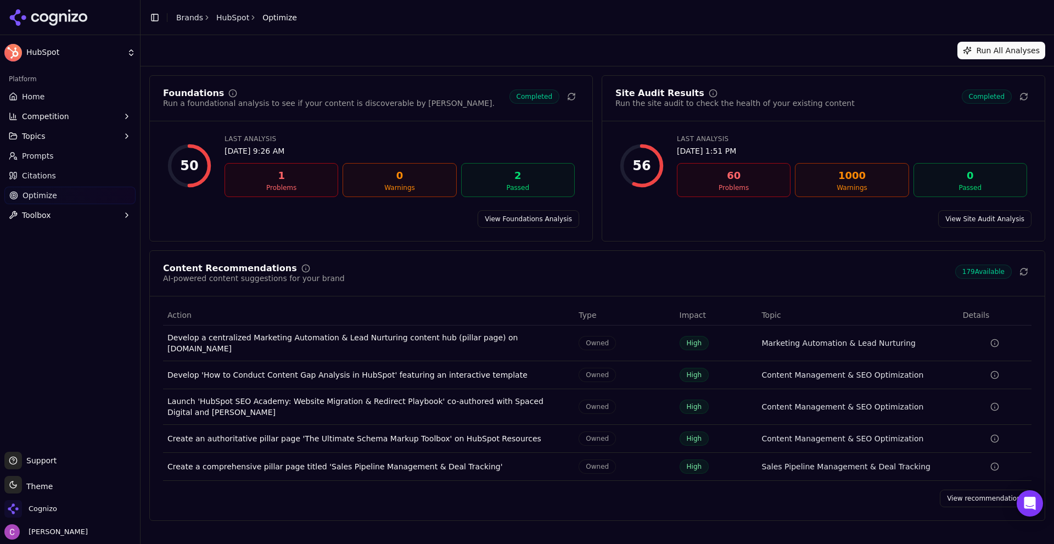
click at [964, 218] on link "View Site Audit Analysis" at bounding box center [984, 219] width 93 height 18
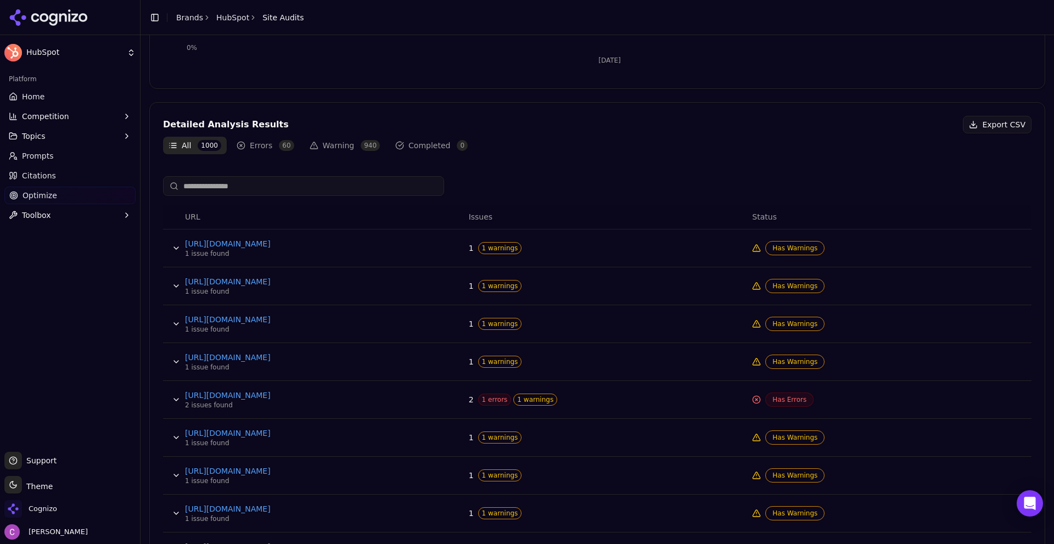
scroll to position [329, 0]
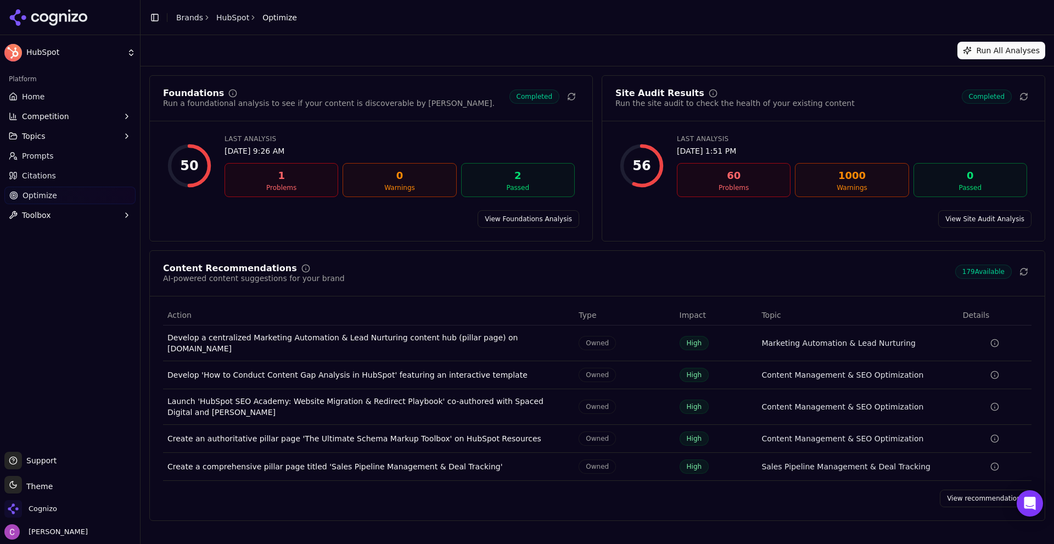
click at [960, 491] on link "View recommendations" at bounding box center [986, 499] width 92 height 18
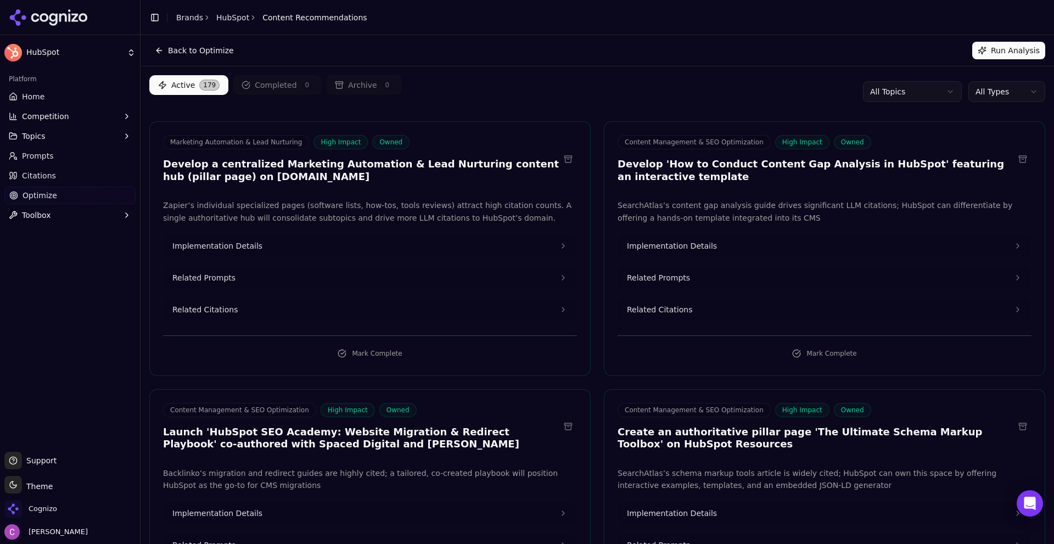
click at [983, 492] on html "HubSpot Platform Home Competition Topics Prompts Citations Optimize Toolbox Sup…" at bounding box center [527, 272] width 1054 height 544
click at [234, 160] on h3 "Develop a centralized Marketing Automation & Lead Nurturing content hub (pillar…" at bounding box center [361, 170] width 396 height 25
click at [233, 159] on h3 "Develop a centralized Marketing Automation & Lead Nurturing content hub (pillar…" at bounding box center [361, 170] width 396 height 25
click at [231, 157] on div "Marketing Automation & Lead Nurturing High Impact Owned Develop a centralized M…" at bounding box center [361, 159] width 396 height 48
click at [234, 160] on h3 "Develop a centralized Marketing Automation & Lead Nurturing content hub (pillar…" at bounding box center [361, 170] width 396 height 25
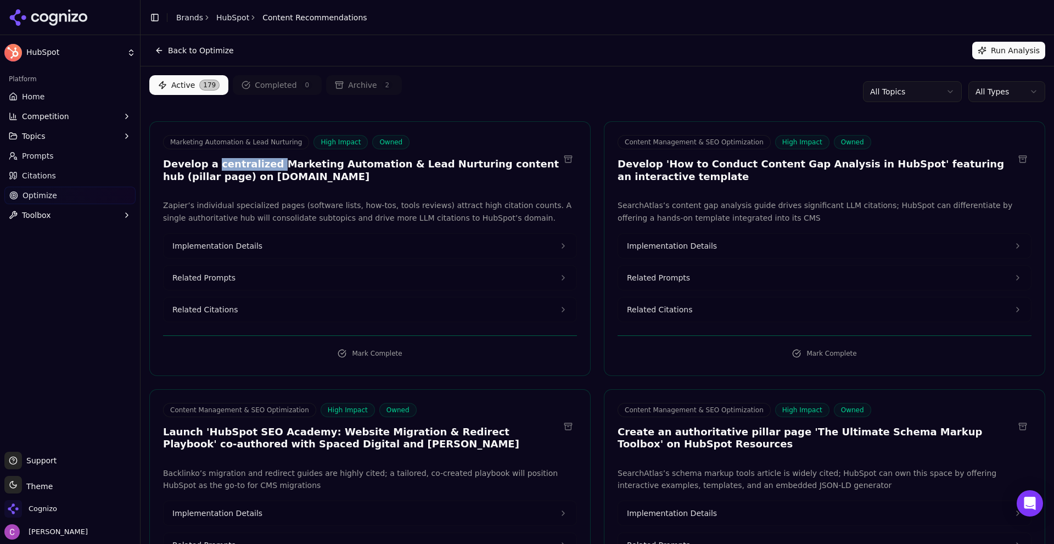
click at [234, 160] on h3 "Develop a centralized Marketing Automation & Lead Nurturing content hub (pillar…" at bounding box center [361, 170] width 396 height 25
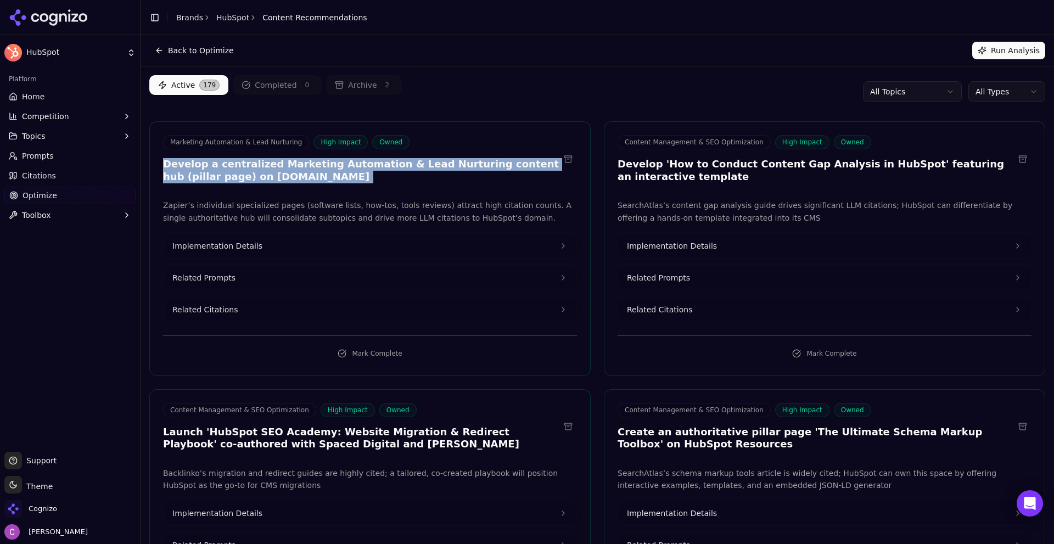
click at [234, 160] on h3 "Develop a centralized Marketing Automation & Lead Nurturing content hub (pillar…" at bounding box center [361, 170] width 396 height 25
click at [272, 167] on h3 "Develop a centralized Marketing Automation & Lead Nurturing content hub (pillar…" at bounding box center [361, 170] width 396 height 25
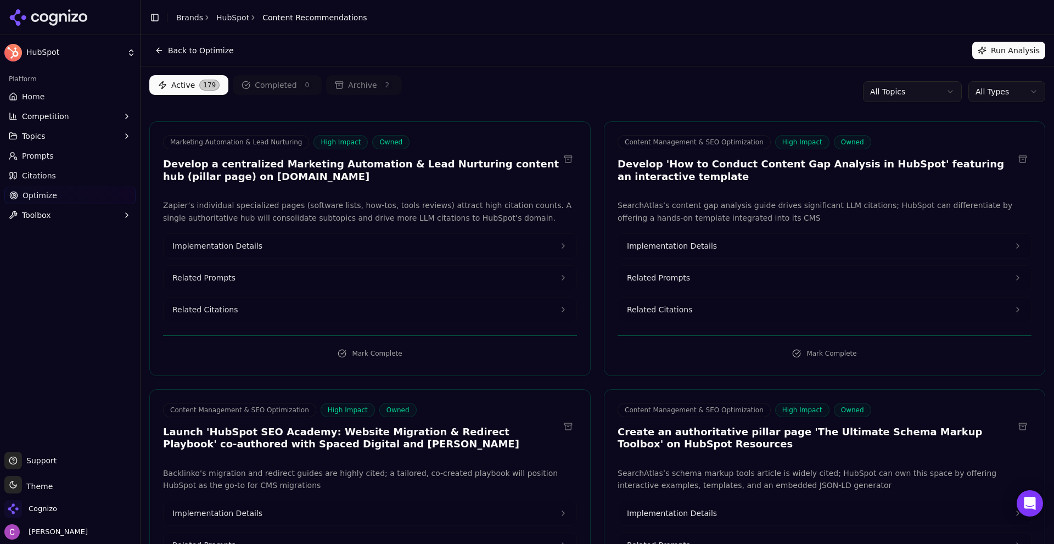
click at [307, 282] on button "Related Prompts" at bounding box center [370, 278] width 413 height 24
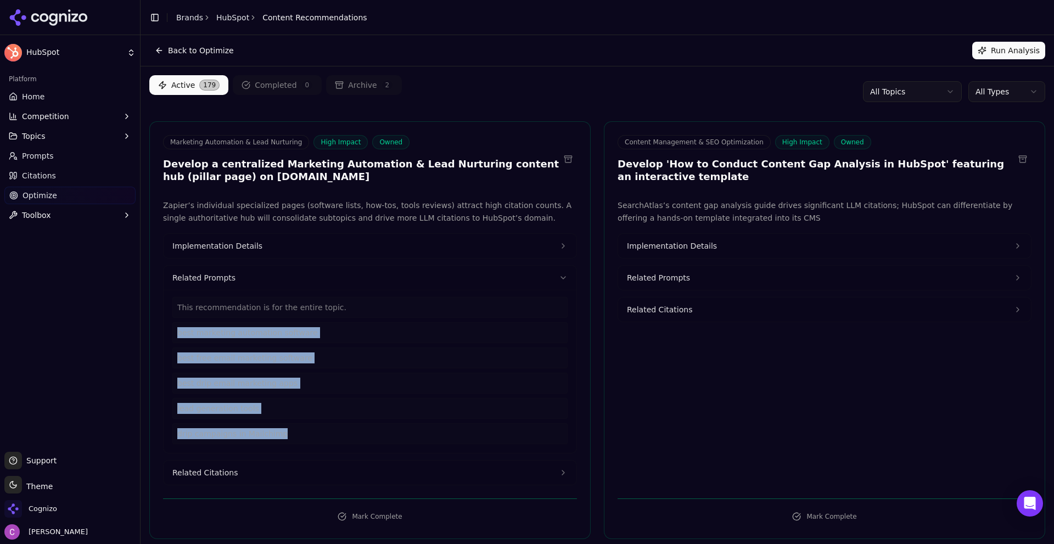
drag, startPoint x: 308, startPoint y: 435, endPoint x: 159, endPoint y: 323, distance: 186.6
click at [159, 323] on div "Zapier’s individual specialized pages (software lists, how-tos, tools reviews) …" at bounding box center [370, 342] width 440 height 286
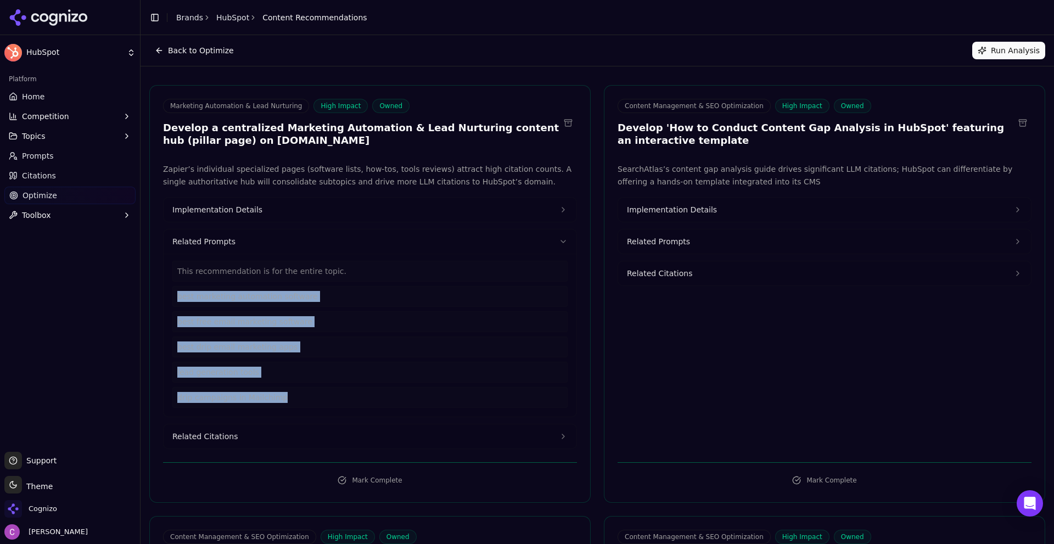
scroll to position [55, 0]
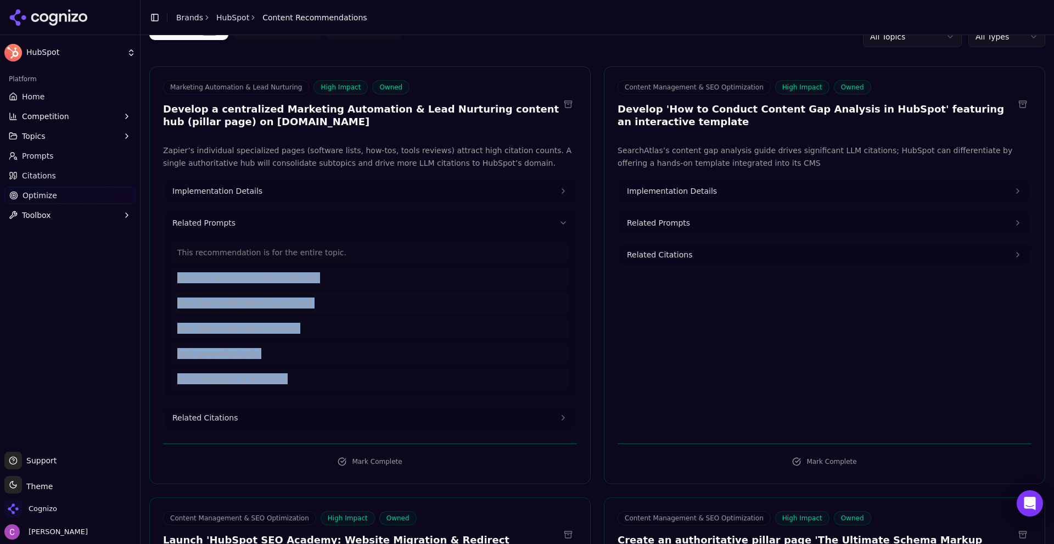
click at [249, 414] on button "Related Citations" at bounding box center [370, 418] width 413 height 24
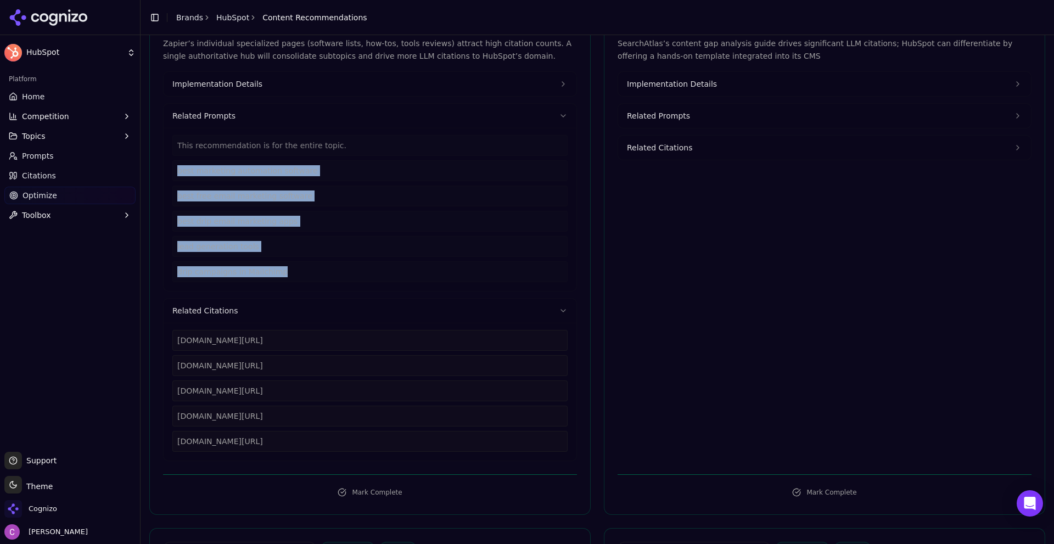
scroll to position [165, 0]
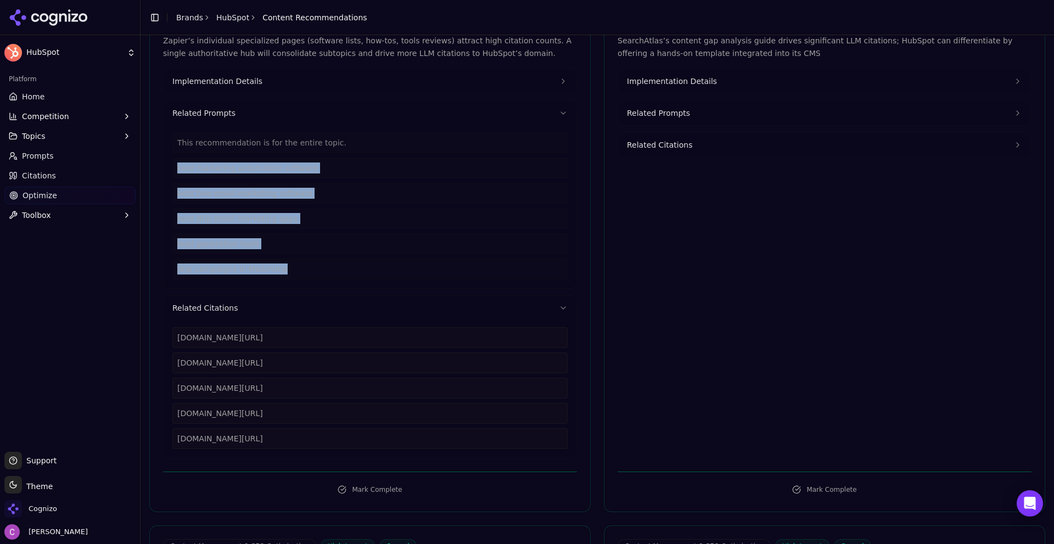
drag, startPoint x: 348, startPoint y: 436, endPoint x: 175, endPoint y: 337, distance: 199.0
click at [176, 337] on div "zapier.com/blog/best-marketing-automation-software zapier.com/blog/free-email-m…" at bounding box center [369, 388] width 395 height 122
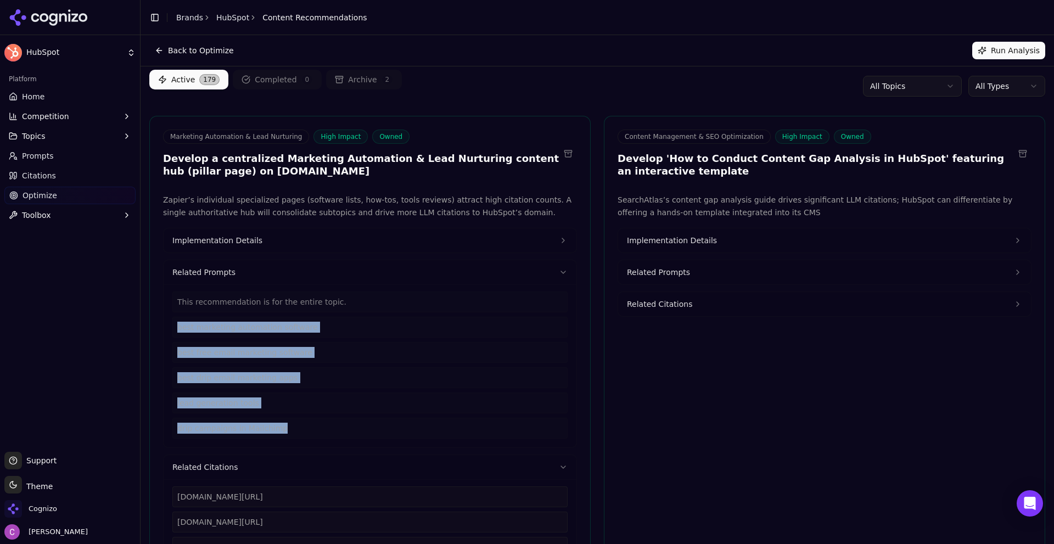
scroll to position [0, 0]
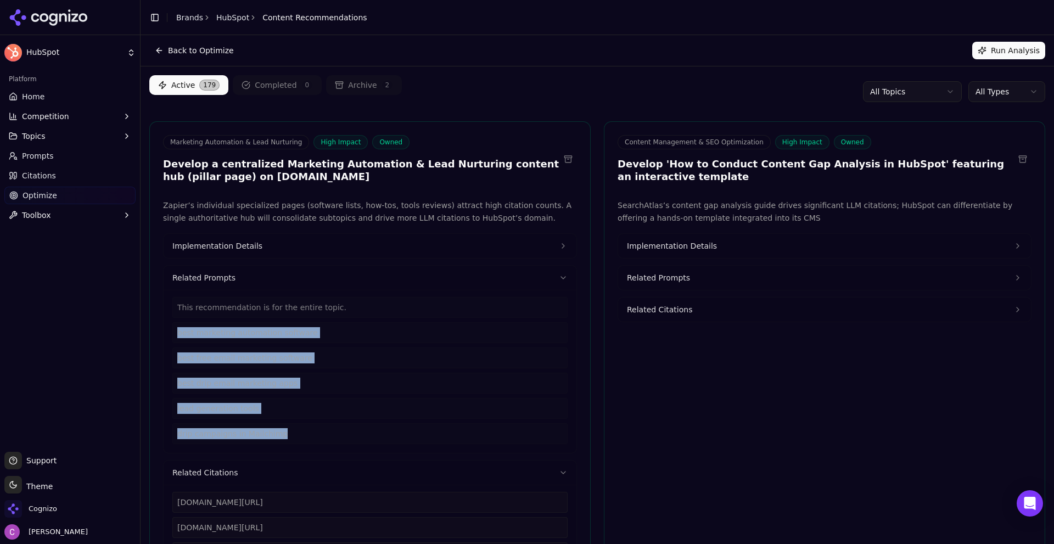
click at [194, 250] on span "Implementation Details" at bounding box center [217, 245] width 90 height 11
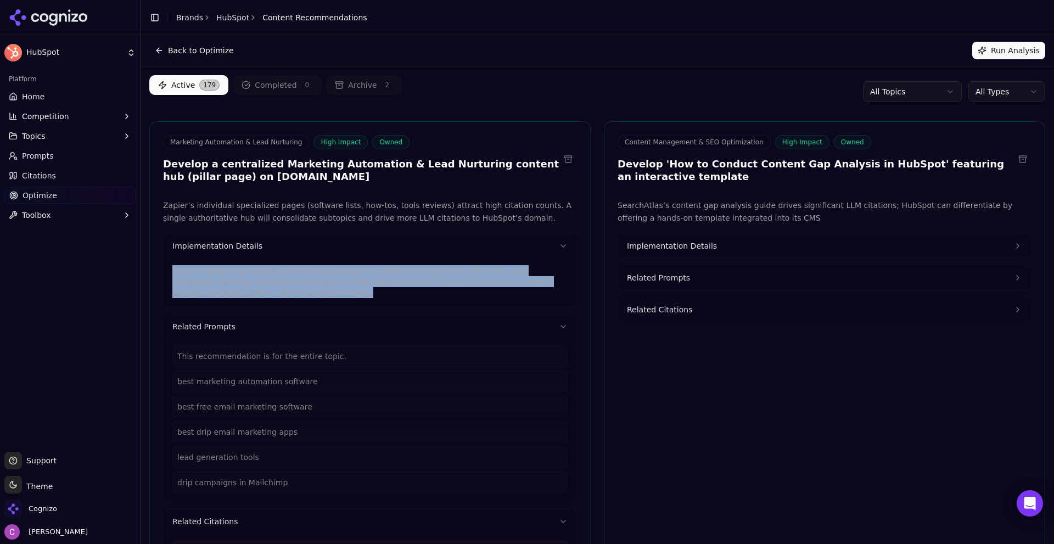
drag, startPoint x: 220, startPoint y: 297, endPoint x: 159, endPoint y: 269, distance: 67.6
click at [164, 270] on div "Create a pillar page linking to dedicated subpages on software comparisons, fre…" at bounding box center [370, 282] width 413 height 49
click at [659, 245] on span "Implementation Details" at bounding box center [672, 245] width 90 height 11
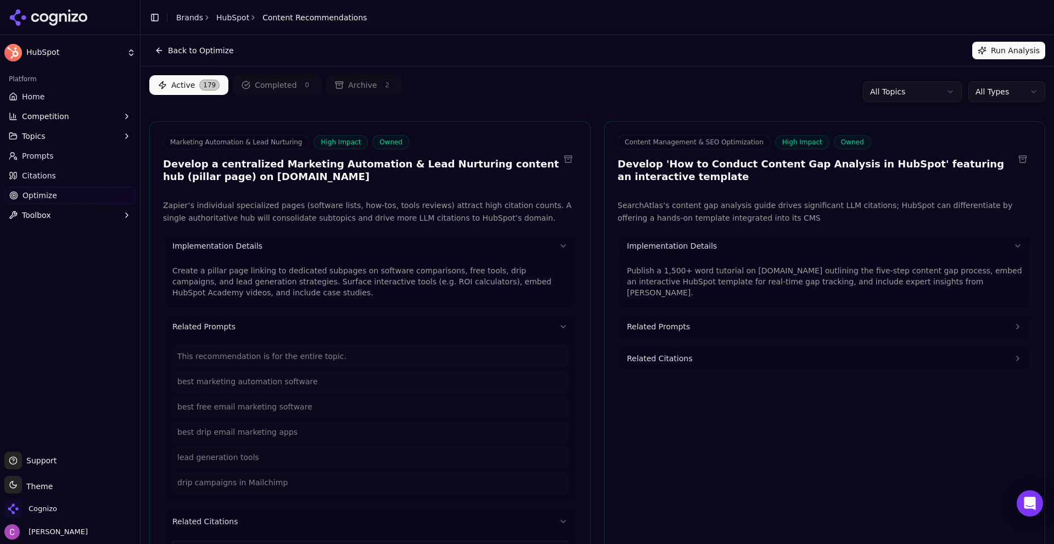
click at [691, 276] on p "Publish a 1,500+ word tutorial on blog.hubspot.com outlining the five-step cont…" at bounding box center [824, 281] width 395 height 33
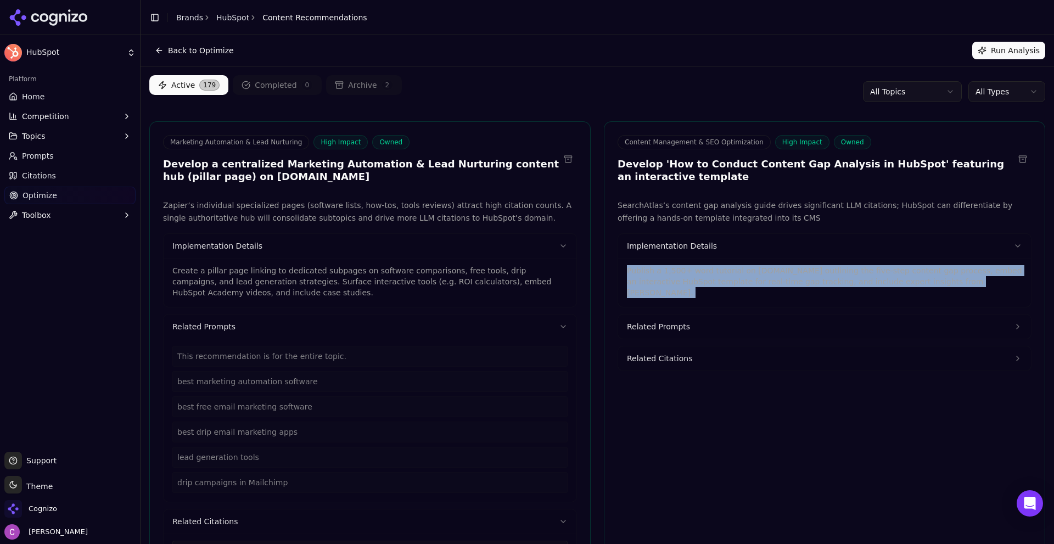
click at [691, 276] on p "Publish a 1,500+ word tutorial on blog.hubspot.com outlining the five-step cont…" at bounding box center [824, 281] width 395 height 33
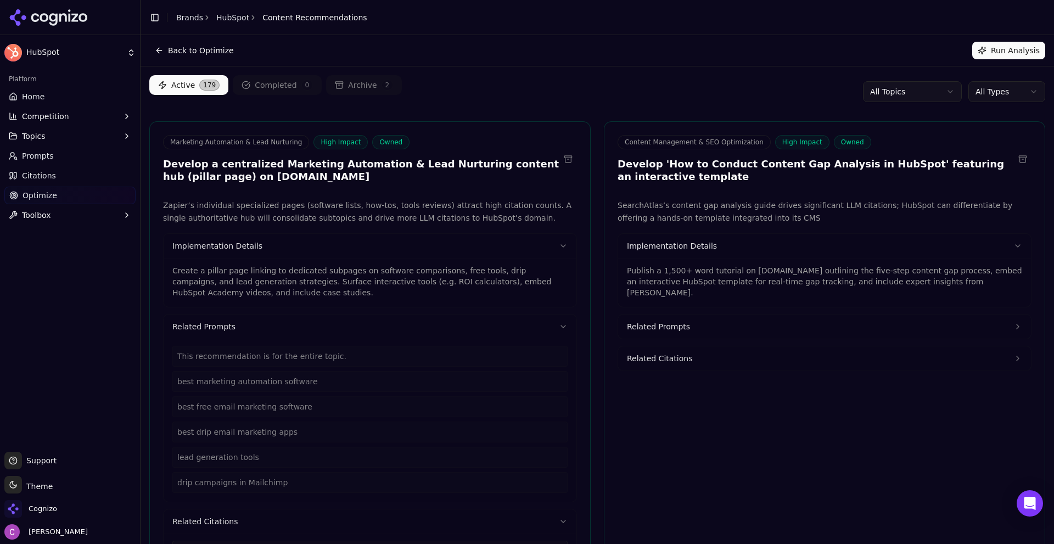
click at [208, 22] on ol "Brands HubSpot Content Recommendations" at bounding box center [271, 17] width 191 height 11
click at [216, 20] on link "HubSpot" at bounding box center [232, 17] width 33 height 11
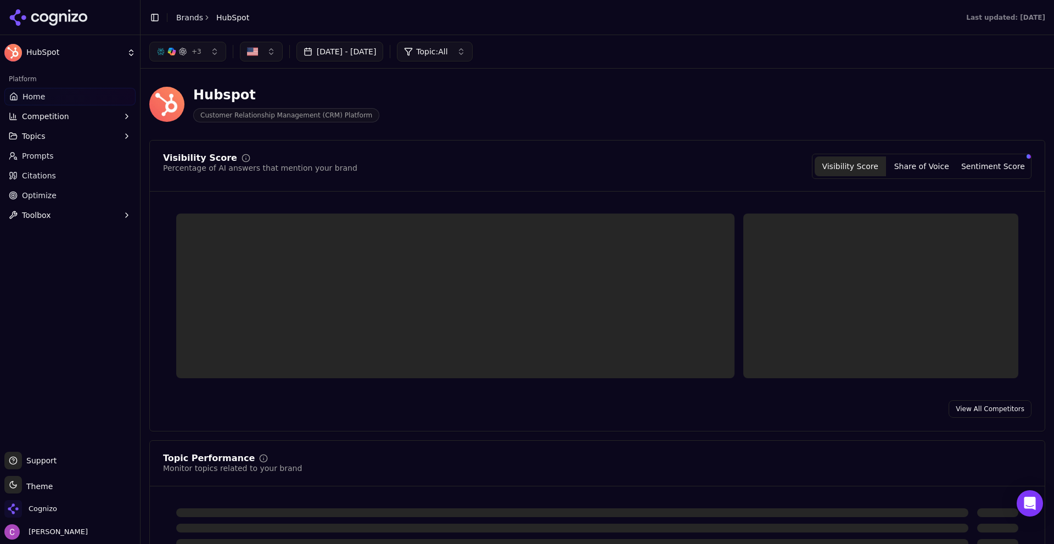
drag, startPoint x: 217, startPoint y: 19, endPoint x: 456, endPoint y: 30, distance: 239.1
click at [471, 30] on header "Toggle Sidebar Brands HubSpot Last updated: September 15th, 2025" at bounding box center [598, 17] width 914 height 35
click at [86, 203] on link "Optimize" at bounding box center [69, 196] width 131 height 18
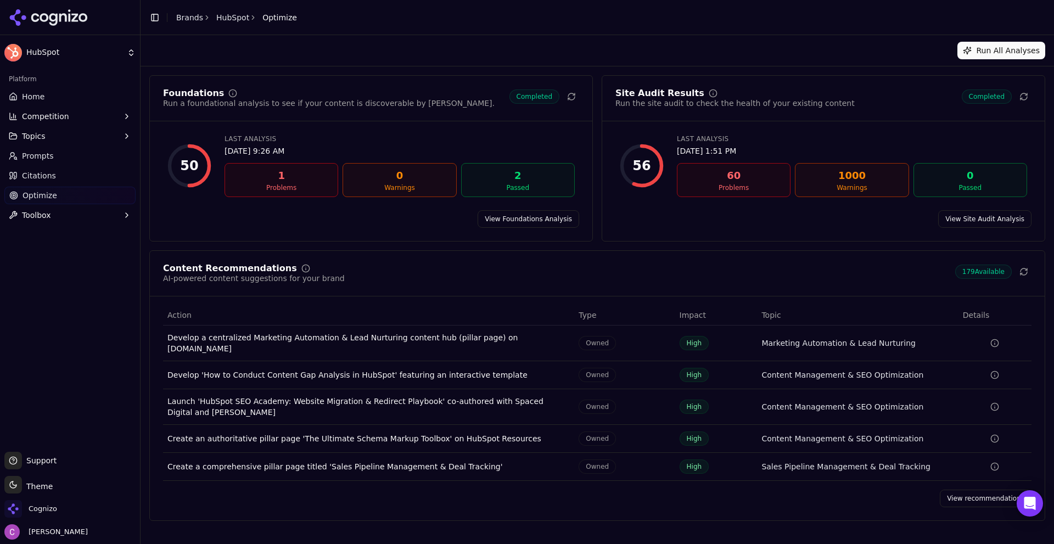
drag, startPoint x: 959, startPoint y: 494, endPoint x: 811, endPoint y: 473, distance: 149.6
click at [957, 494] on link "View recommendations" at bounding box center [986, 499] width 92 height 18
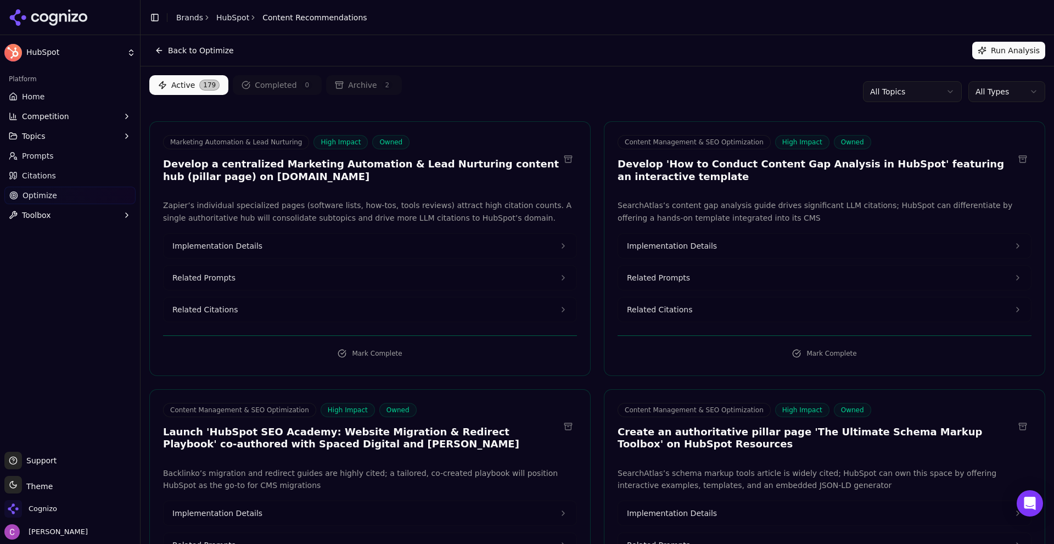
click at [79, 198] on link "Optimize" at bounding box center [69, 196] width 131 height 18
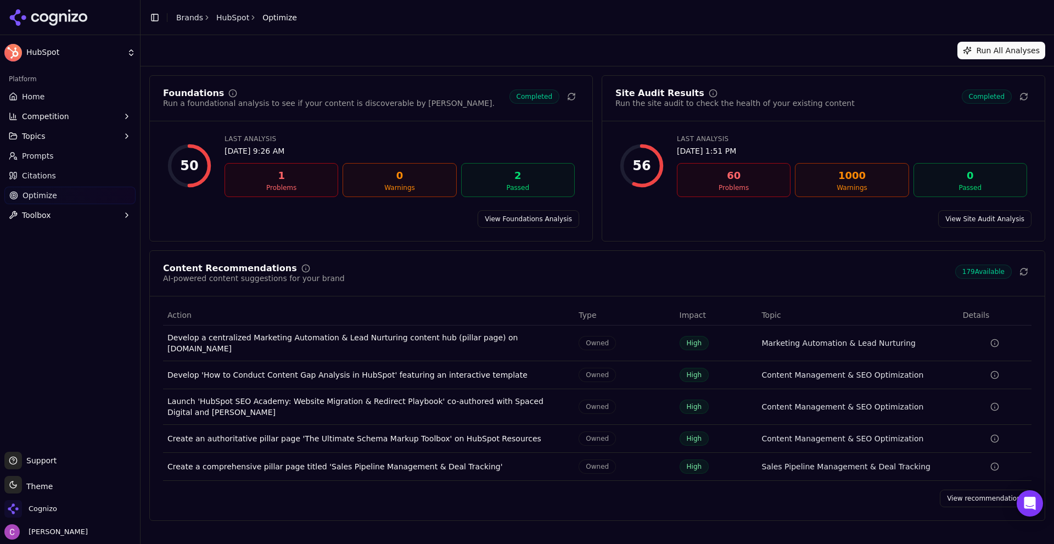
click at [531, 219] on link "View Foundations Analysis" at bounding box center [529, 219] width 102 height 18
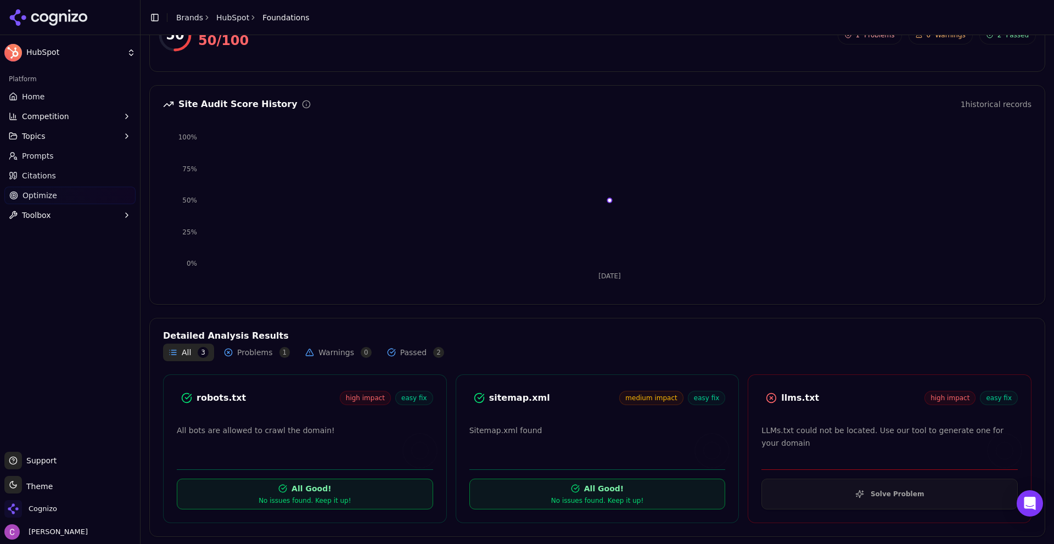
scroll to position [72, 0]
click at [859, 494] on button "Solve Problem" at bounding box center [889, 492] width 256 height 31
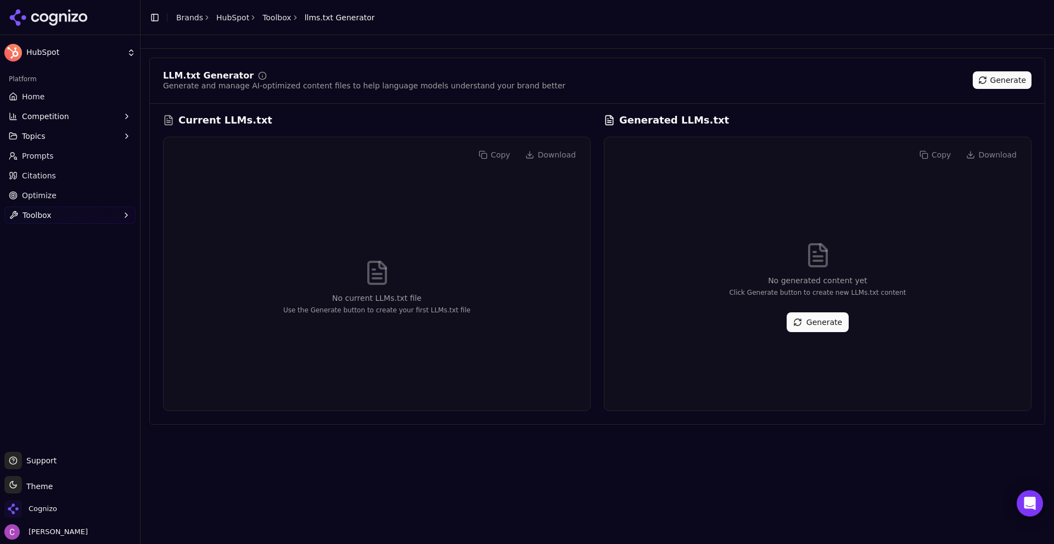
click at [811, 326] on button "Generate" at bounding box center [818, 322] width 62 height 20
drag, startPoint x: 669, startPoint y: 118, endPoint x: 722, endPoint y: 125, distance: 53.7
click at [719, 124] on div "Generated LLMs.txt" at bounding box center [818, 120] width 428 height 15
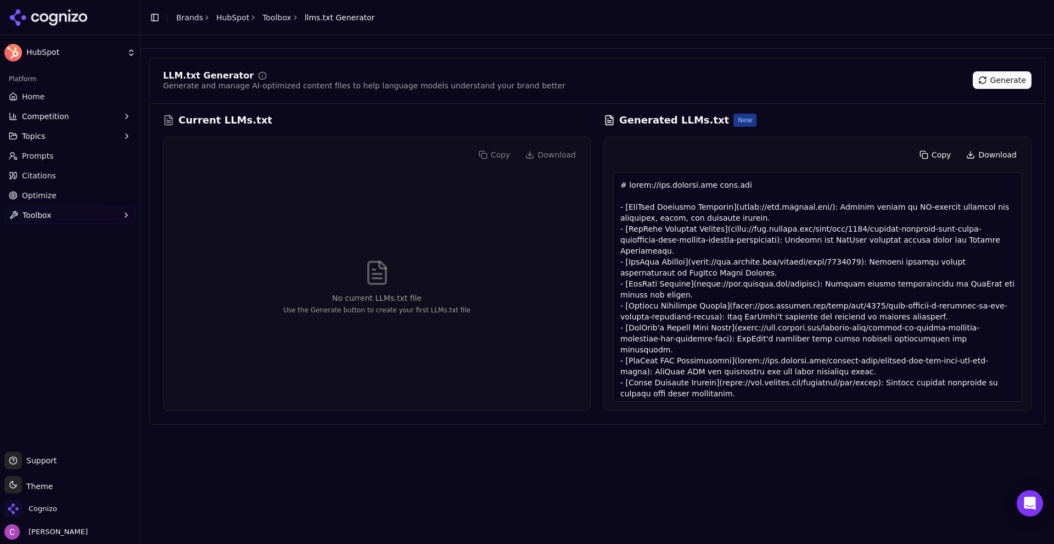
click at [852, 110] on div "LLM.txt Generator Generate and manage AI-optimized content files to help langua…" at bounding box center [597, 241] width 896 height 367
click at [46, 91] on link "Home" at bounding box center [69, 97] width 131 height 18
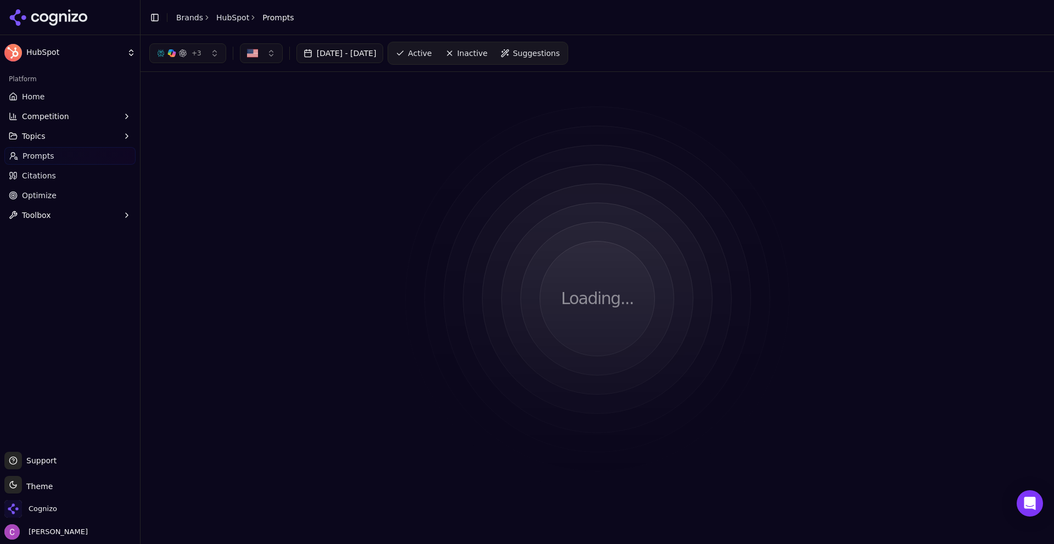
click at [270, 187] on div "Loading..." at bounding box center [597, 299] width 896 height 436
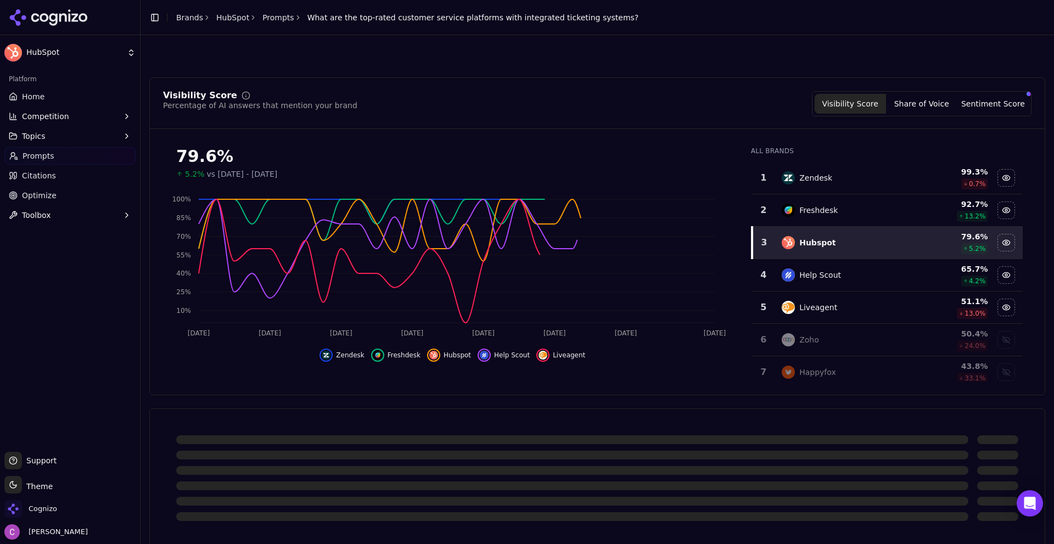
scroll to position [220, 0]
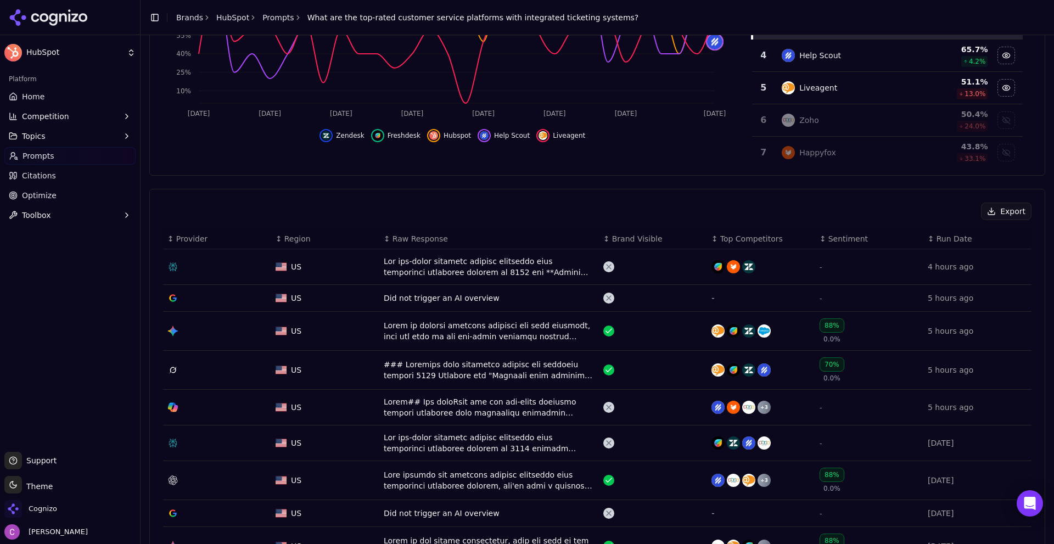
click at [416, 270] on div "Data table" at bounding box center [489, 267] width 211 height 22
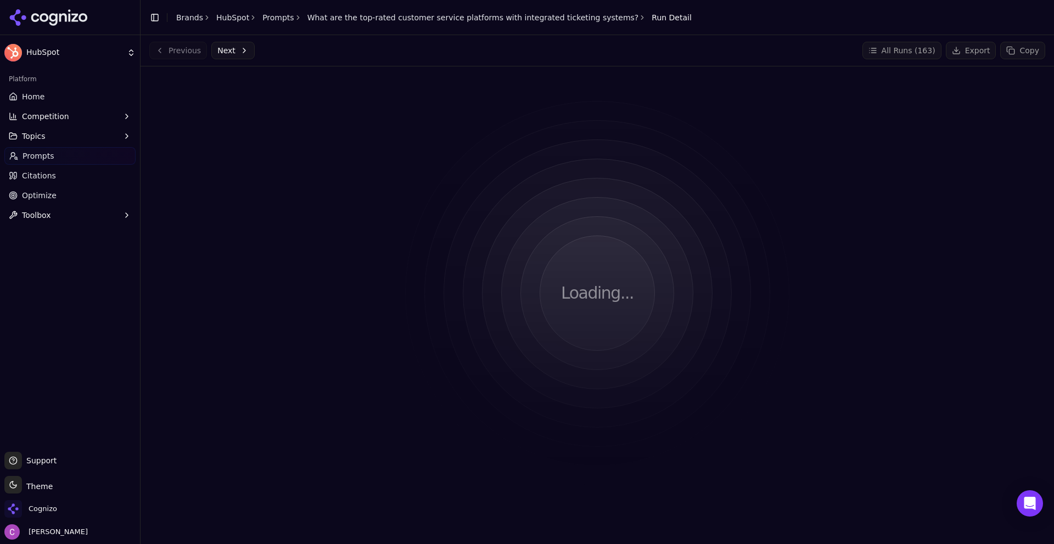
click at [259, 11] on div "Toggle Sidebar Brands HubSpot Prompts What are the top-rated customer service p…" at bounding box center [421, 17] width 560 height 15
click at [267, 26] on header "Toggle Sidebar Brands HubSpot Prompts What are the top-rated customer service p…" at bounding box center [598, 17] width 914 height 35
click at [264, 20] on link "Prompts" at bounding box center [278, 17] width 32 height 11
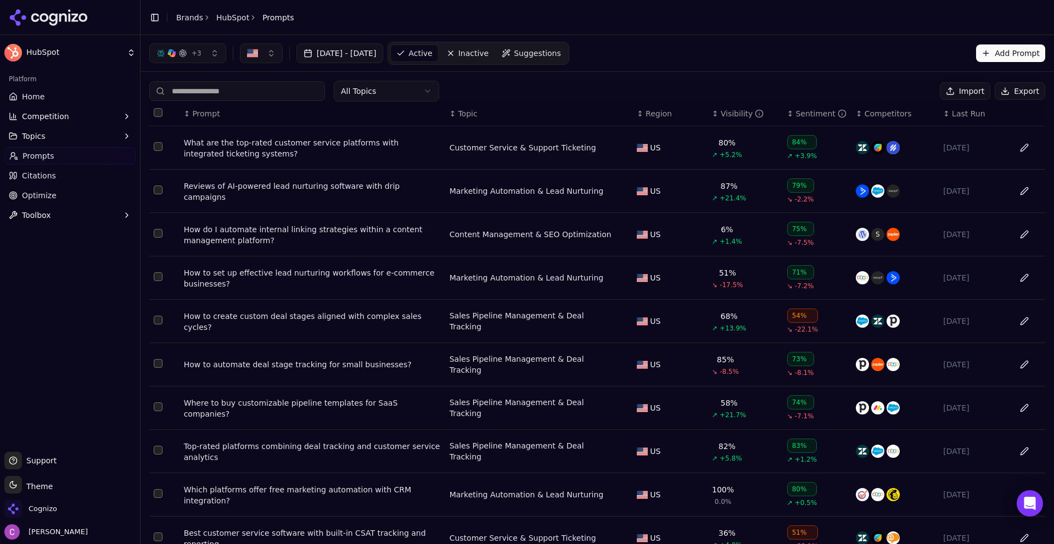
click at [266, 150] on div "What are the top-rated customer service platforms with integrated ticketing sys…" at bounding box center [312, 148] width 257 height 22
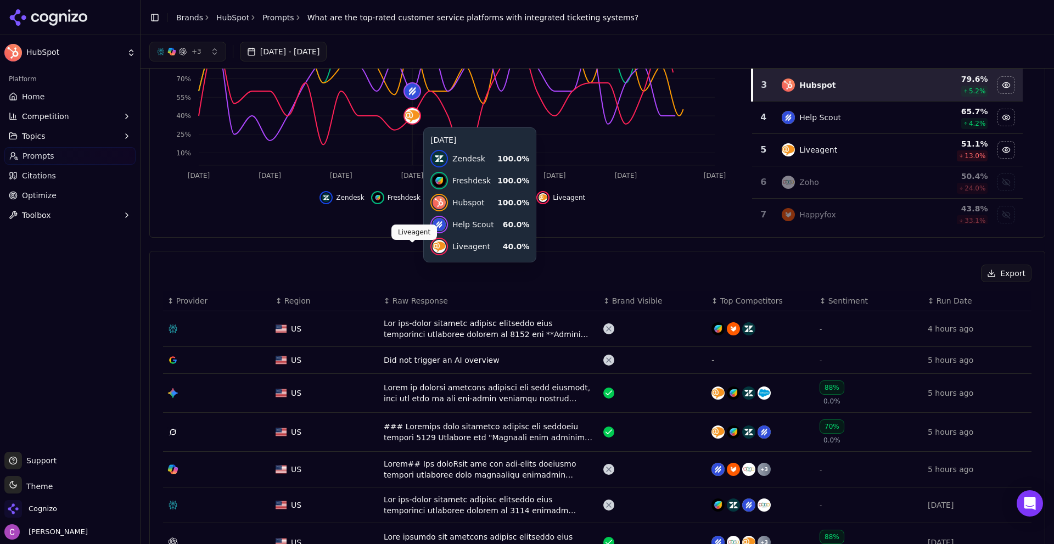
scroll to position [165, 0]
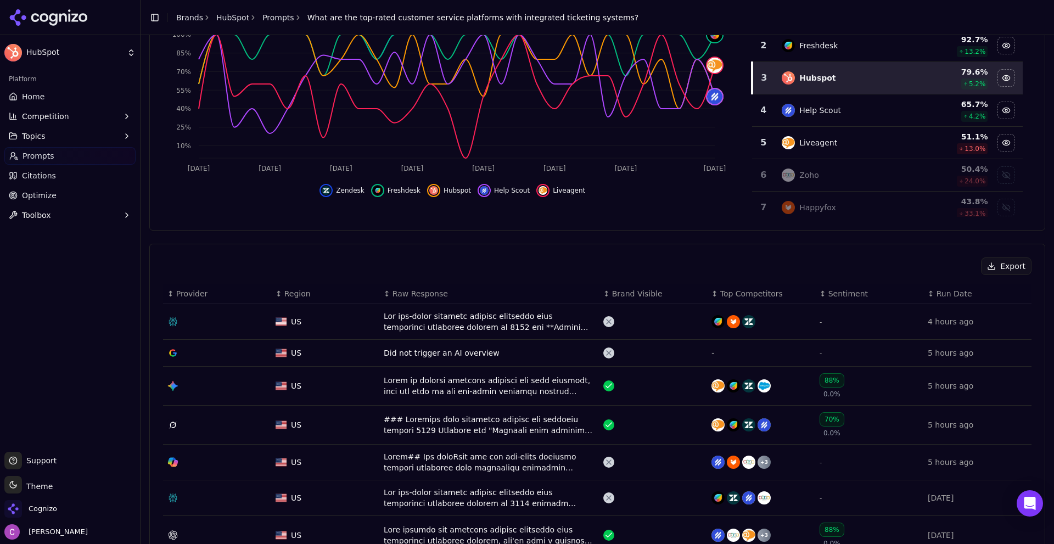
click at [435, 322] on div "Data table" at bounding box center [489, 322] width 211 height 22
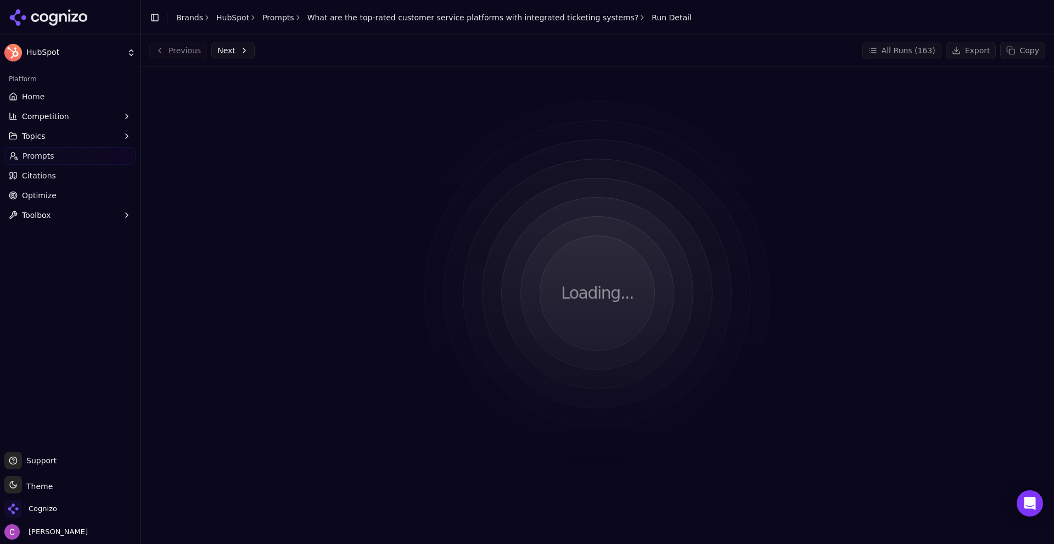
click at [524, 161] on div "Loading..." at bounding box center [597, 293] width 896 height 436
click at [234, 134] on div "Loading..." at bounding box center [597, 293] width 896 height 436
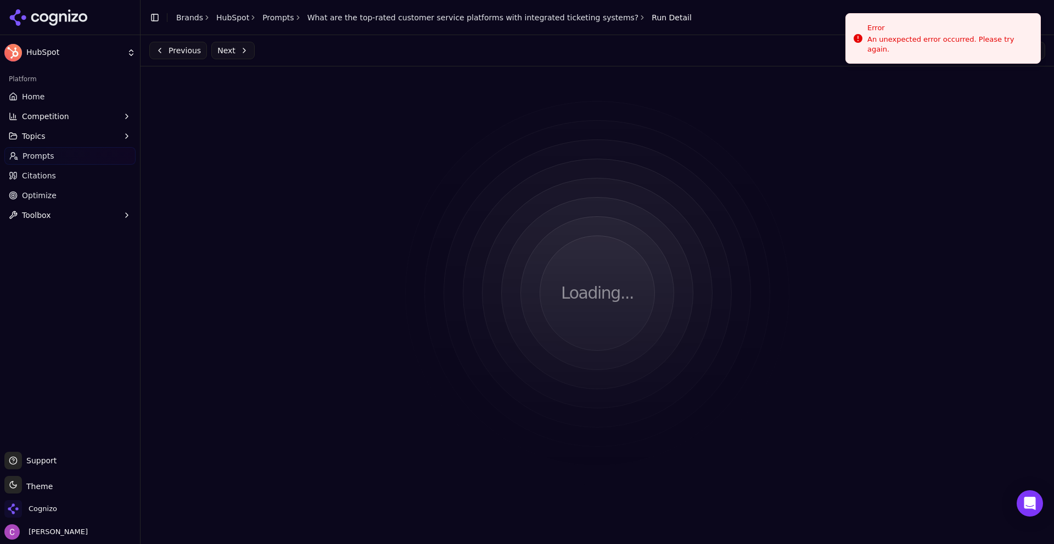
click at [417, 153] on div "Loading..." at bounding box center [597, 293] width 896 height 436
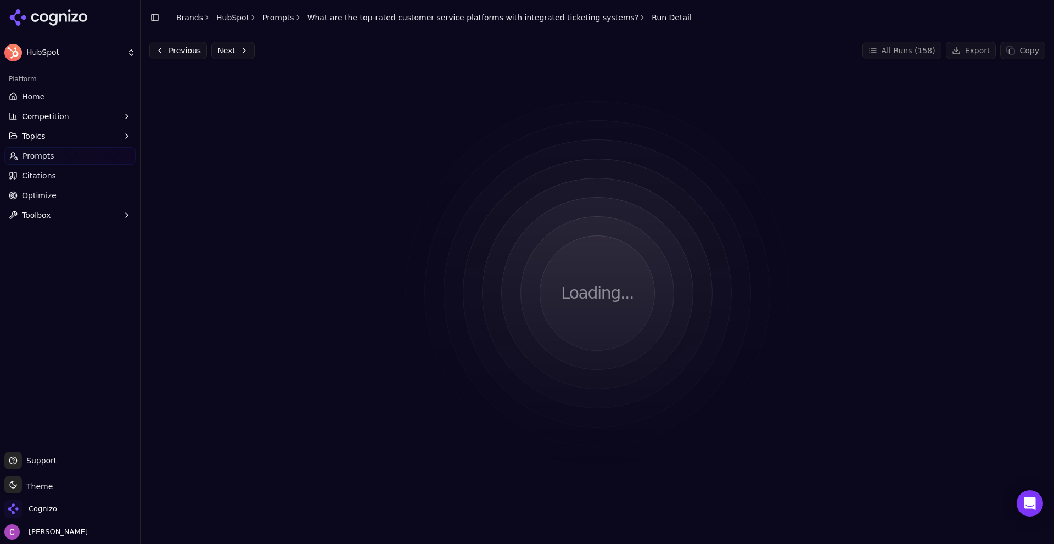
click at [333, 19] on link "What are the top-rated customer service platforms with integrated ticketing sys…" at bounding box center [473, 17] width 332 height 11
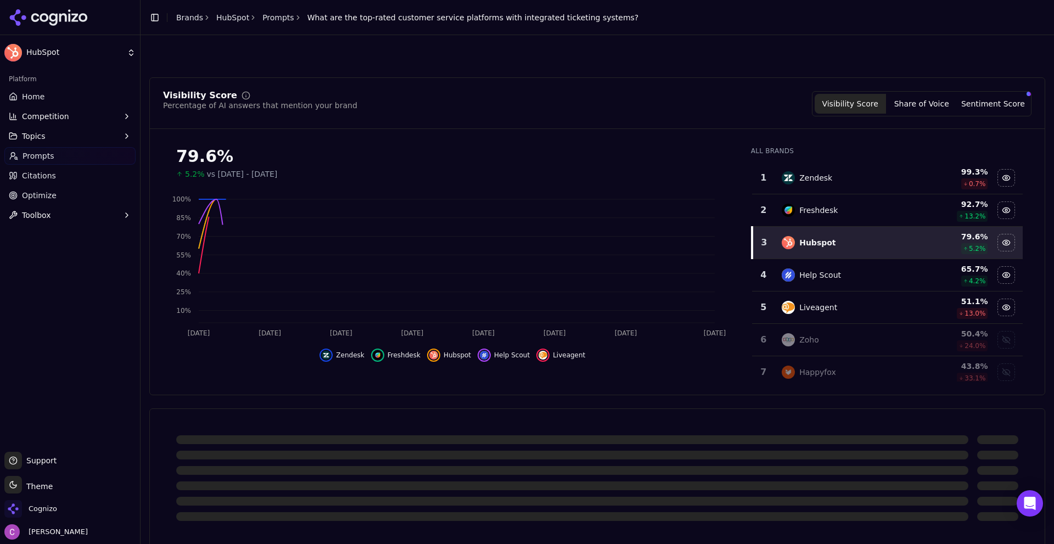
scroll to position [220, 0]
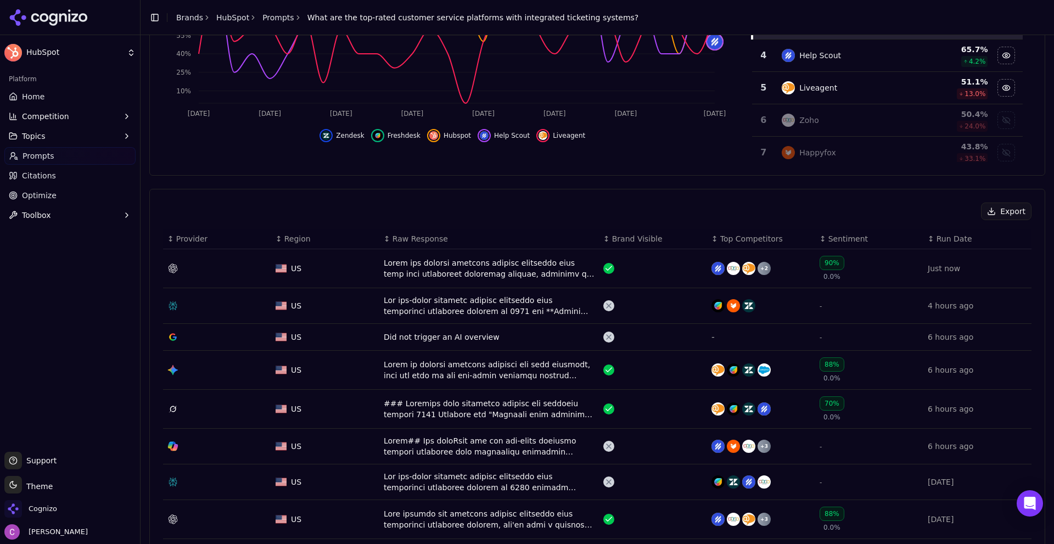
click at [413, 271] on div "Data table" at bounding box center [489, 268] width 211 height 22
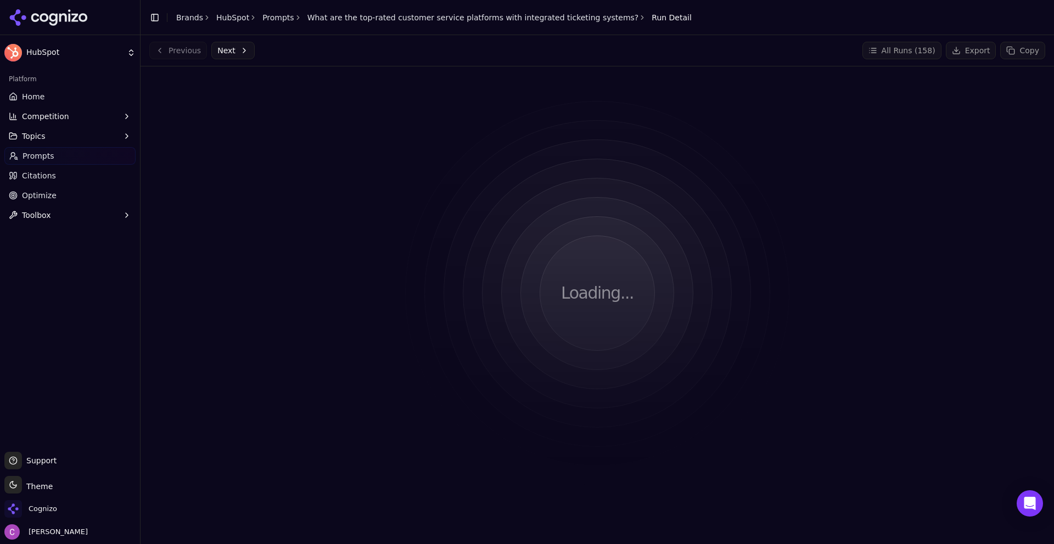
click at [344, 216] on div "Loading..." at bounding box center [597, 293] width 896 height 436
click at [347, 169] on div "Loading..." at bounding box center [597, 293] width 896 height 436
click at [243, 201] on div "Loading..." at bounding box center [597, 293] width 896 height 436
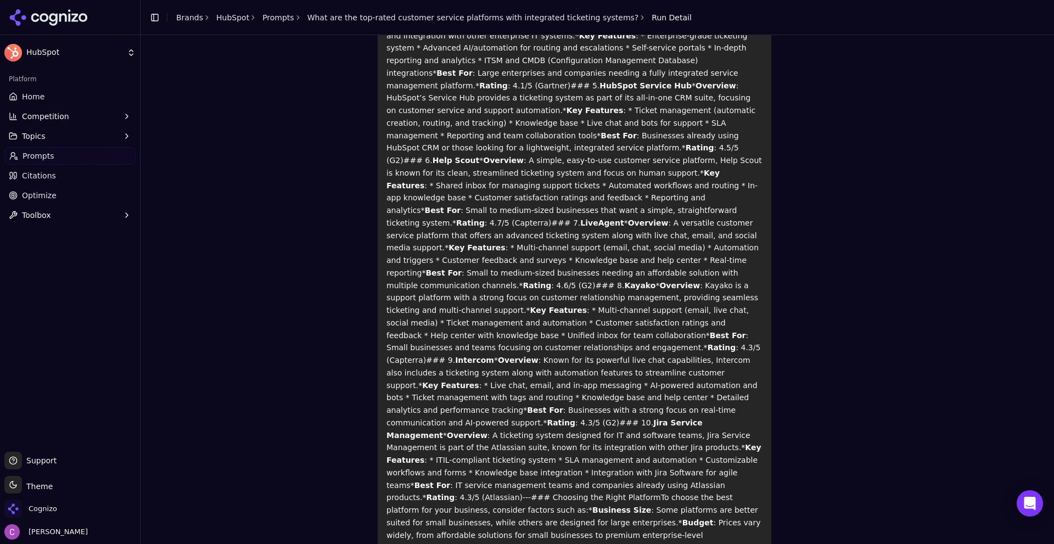
scroll to position [412, 0]
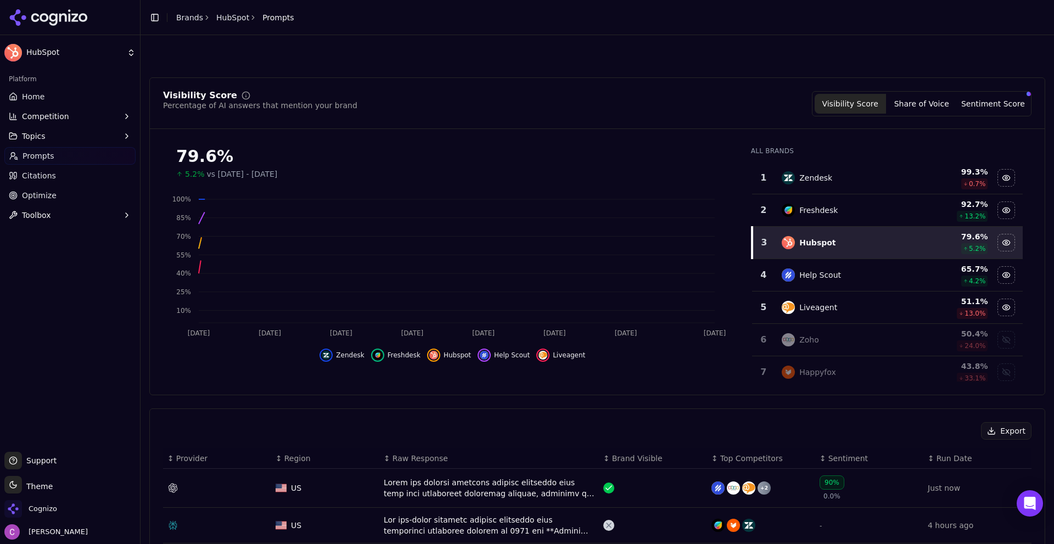
scroll to position [253, 0]
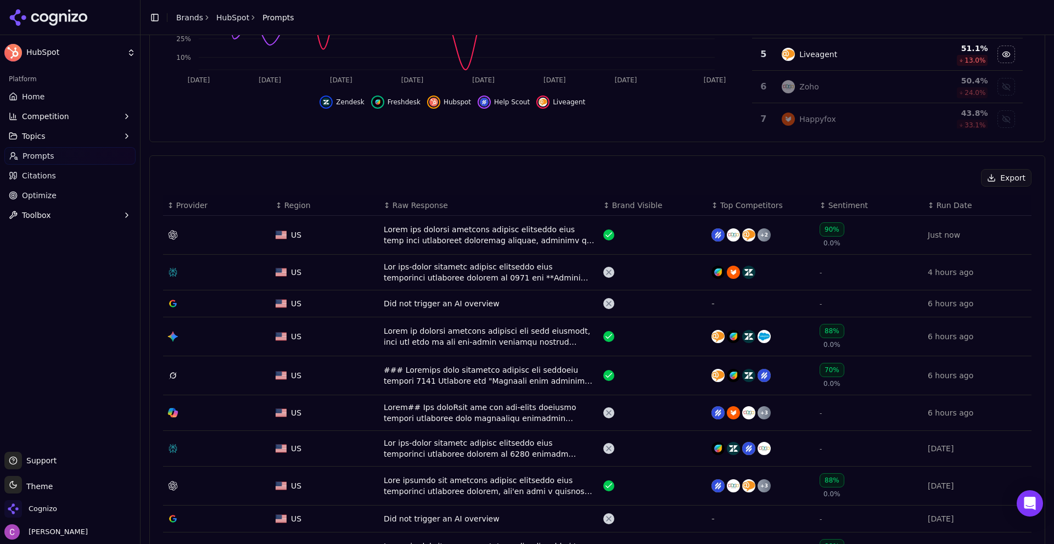
click at [413, 276] on div "Data table" at bounding box center [489, 272] width 211 height 22
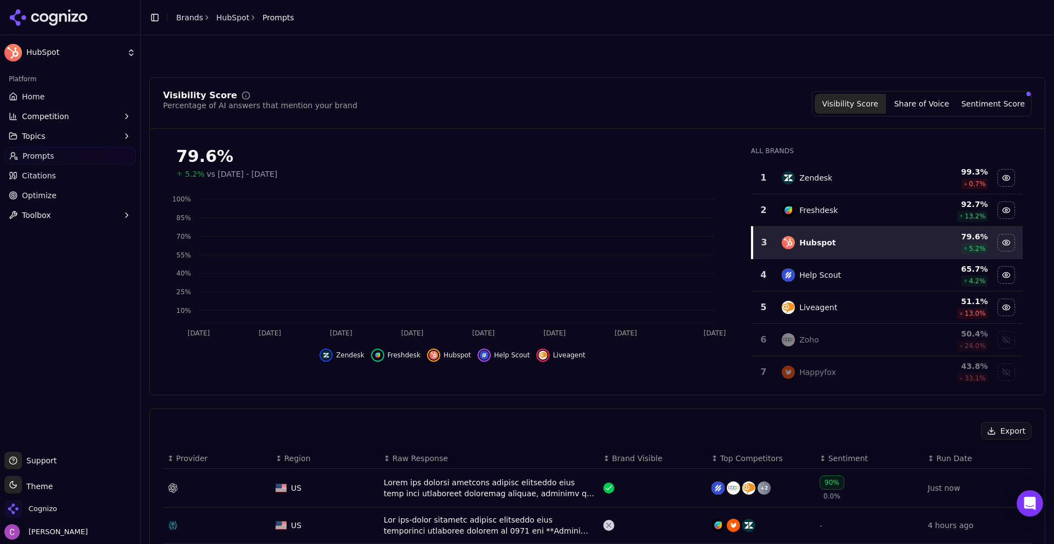
scroll to position [287, 0]
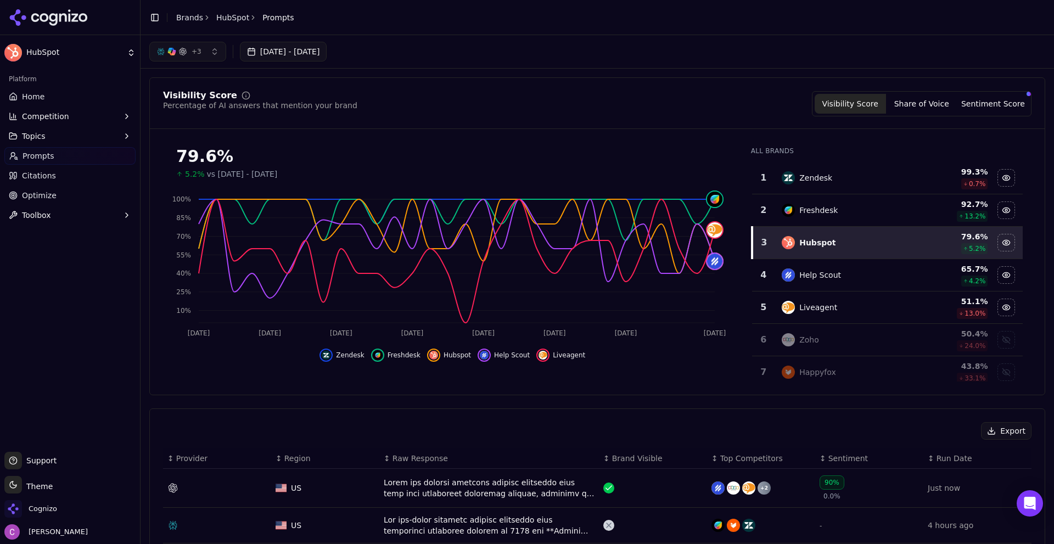
click at [43, 90] on link "Home" at bounding box center [69, 97] width 131 height 18
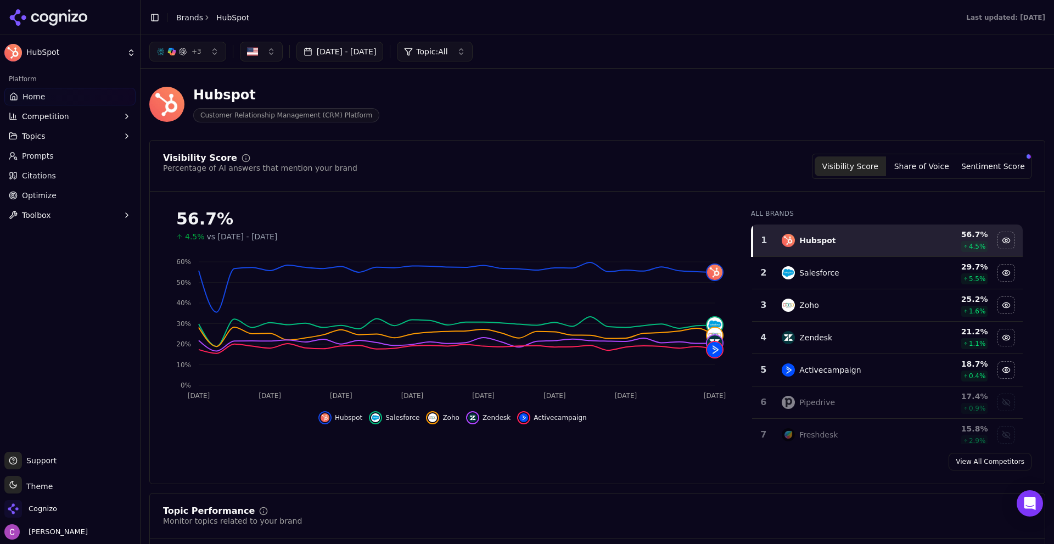
click at [37, 150] on span "Prompts" at bounding box center [38, 155] width 32 height 11
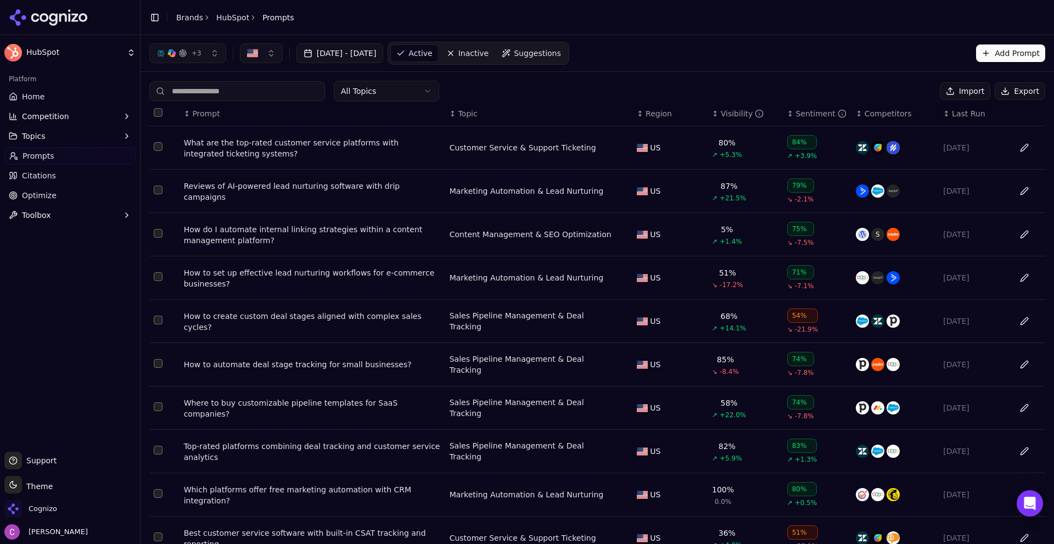
click at [335, 149] on div "What are the top-rated customer service platforms with integrated ticketing sys…" at bounding box center [312, 148] width 257 height 22
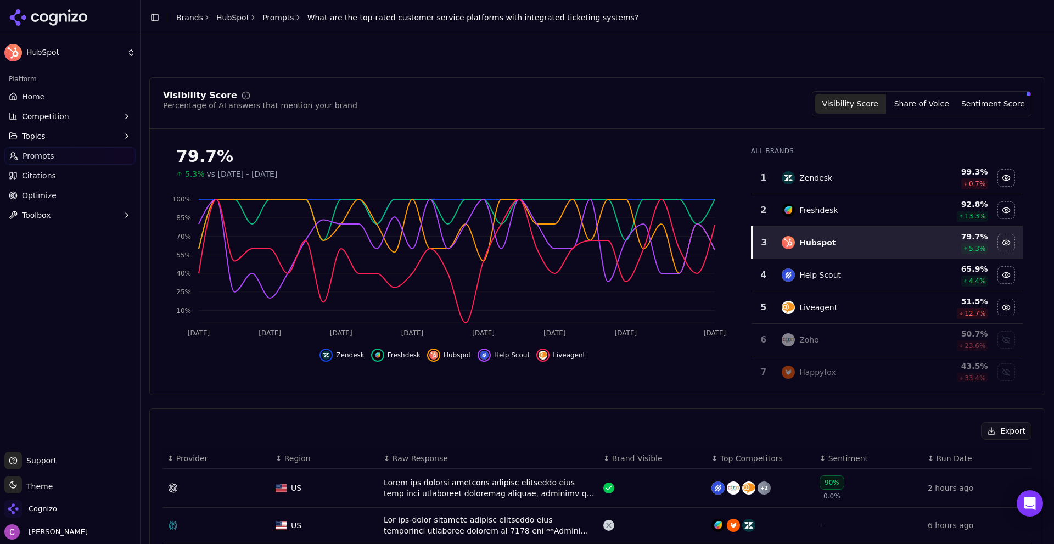
scroll to position [220, 0]
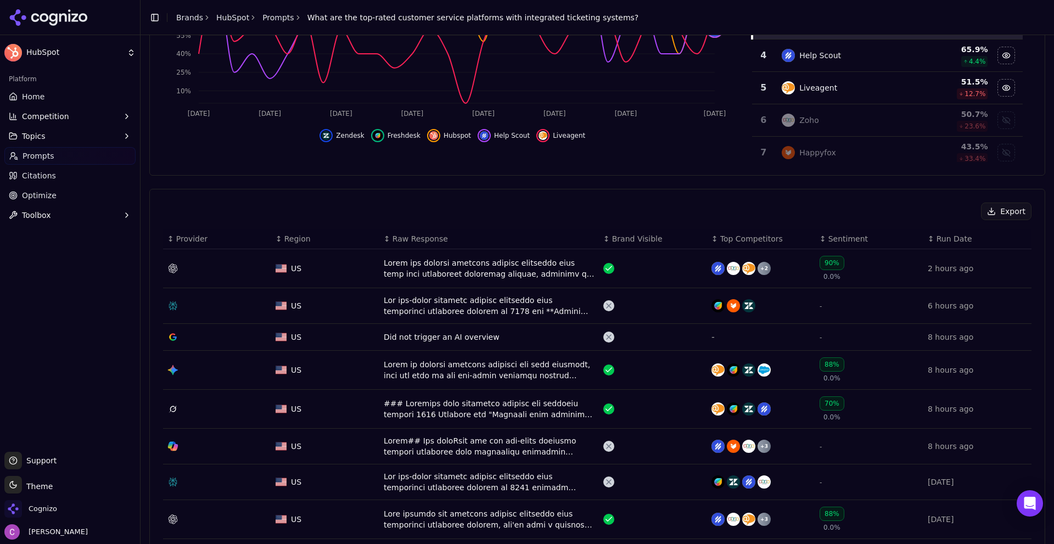
click at [441, 262] on div "Data table" at bounding box center [489, 268] width 211 height 22
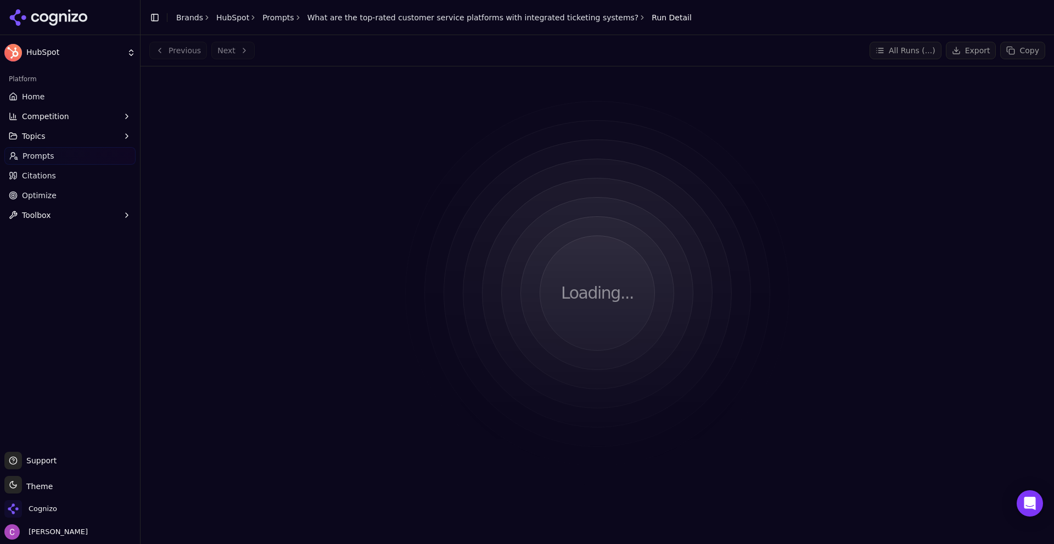
drag, startPoint x: 323, startPoint y: 57, endPoint x: 327, endPoint y: 71, distance: 15.5
click at [323, 57] on div "Previous Next All Runs ( ... ) Export Copy" at bounding box center [597, 51] width 896 height 18
click at [652, 17] on span "Run Detail" at bounding box center [672, 17] width 40 height 11
click at [535, 10] on div "Toggle Sidebar Brands HubSpot Prompts What are the top-rated customer service p…" at bounding box center [421, 17] width 560 height 15
click at [519, 22] on link "What are the top-rated customer service platforms with integrated ticketing sys…" at bounding box center [473, 17] width 332 height 11
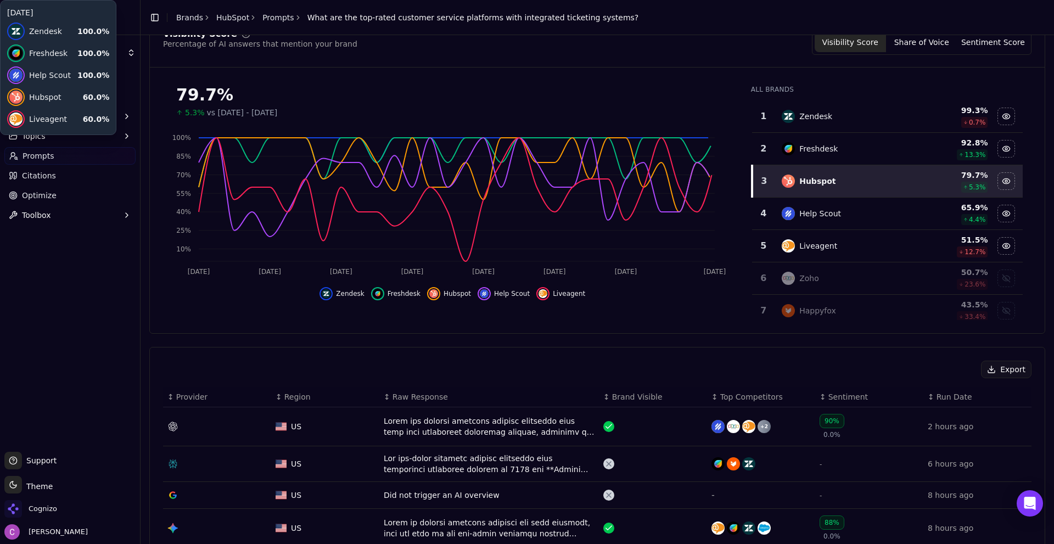
scroll to position [165, 0]
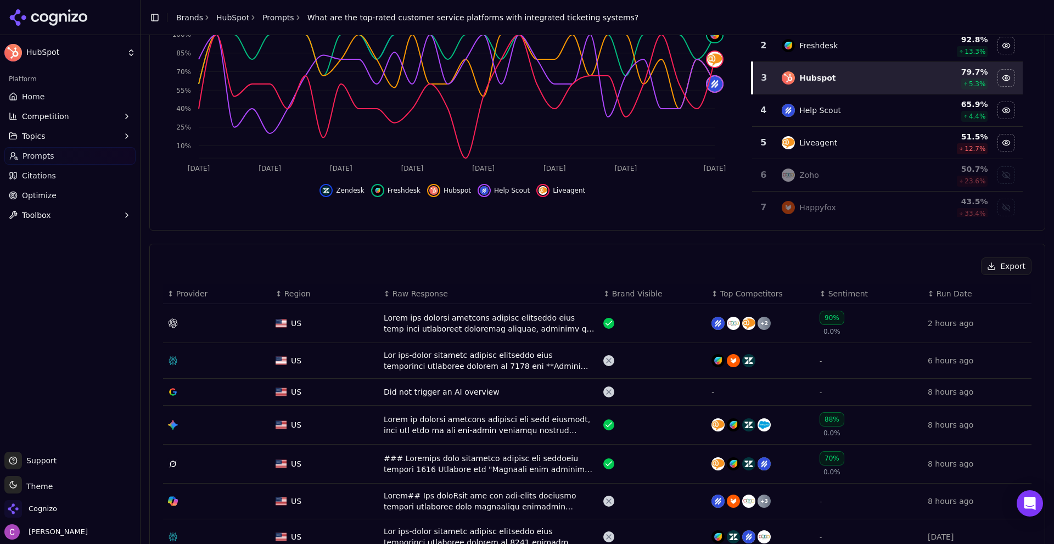
click at [513, 334] on div "Data table" at bounding box center [489, 323] width 211 height 22
